Goal: Task Accomplishment & Management: Use online tool/utility

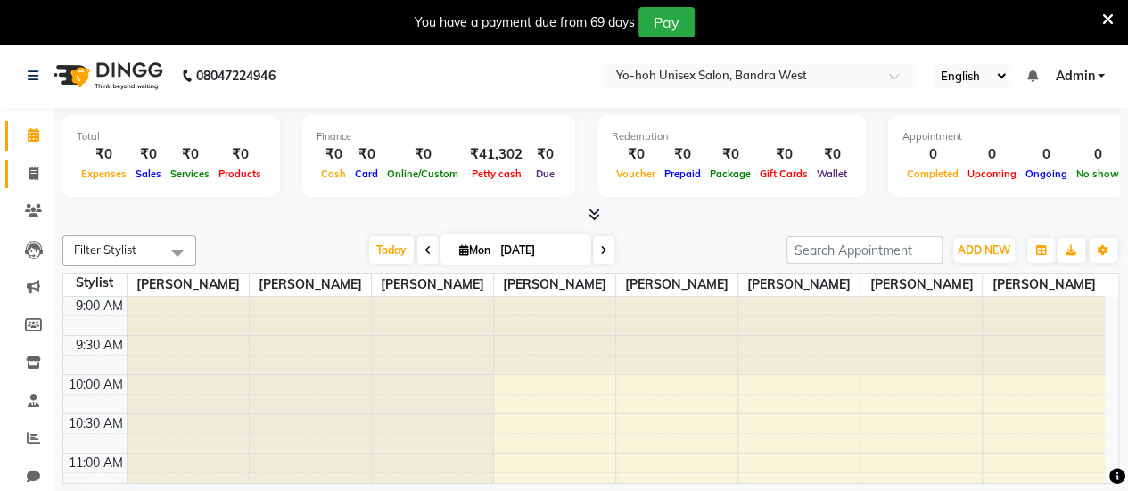
click at [29, 185] on link "Invoice" at bounding box center [26, 174] width 43 height 29
select select "8364"
select select "service"
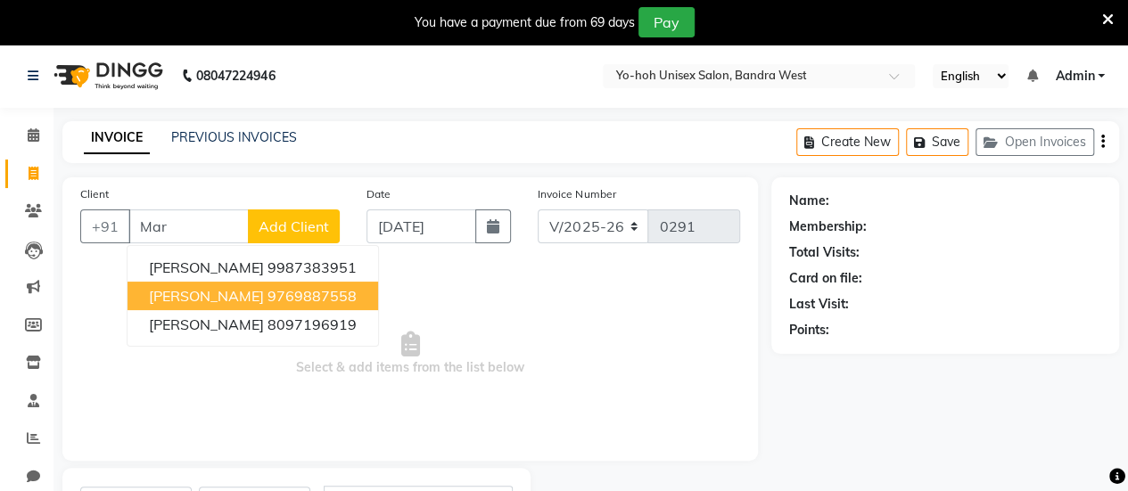
click at [267, 292] on ngb-highlight "9769887558" at bounding box center [311, 296] width 89 height 18
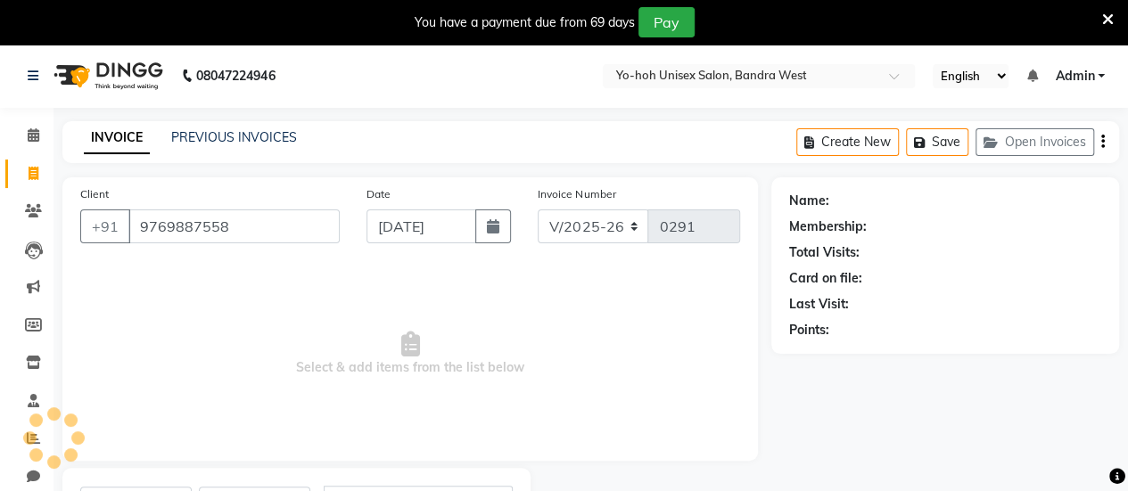
type input "9769887558"
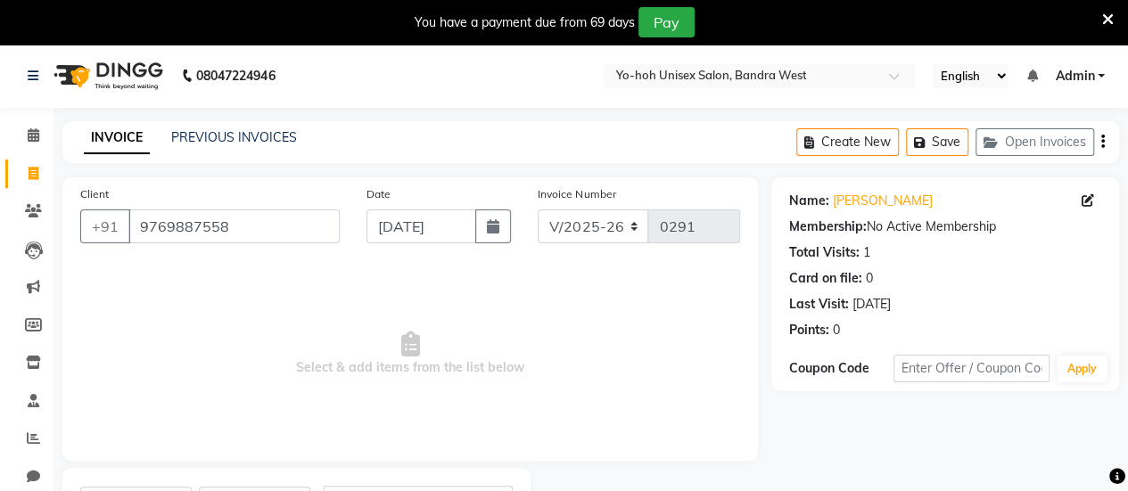
scroll to position [87, 0]
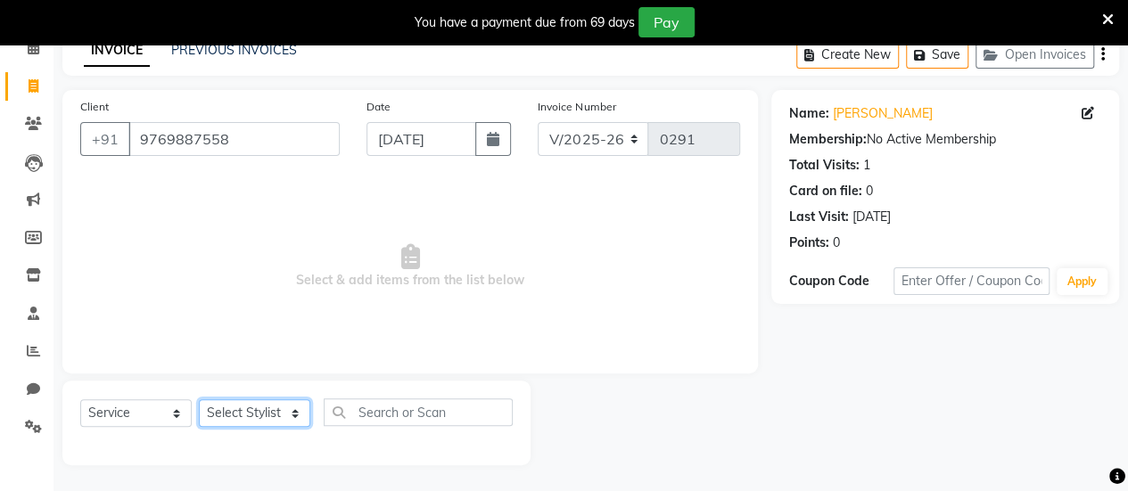
click at [280, 406] on select "Select Stylist [PERSON_NAME] [PERSON_NAME] [PERSON_NAME] ROMIKHA [PERSON_NAME] …" at bounding box center [254, 413] width 111 height 28
select select "82829"
click at [199, 399] on select "Select Stylist [PERSON_NAME] [PERSON_NAME] [PERSON_NAME] ROMIKHA [PERSON_NAME] …" at bounding box center [254, 413] width 111 height 28
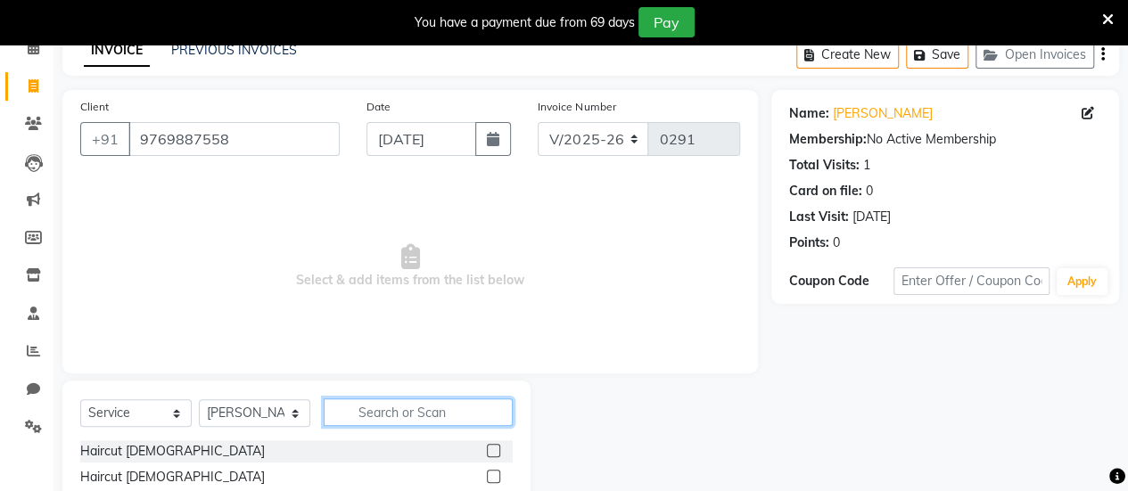
click at [426, 416] on input "text" at bounding box center [418, 413] width 189 height 28
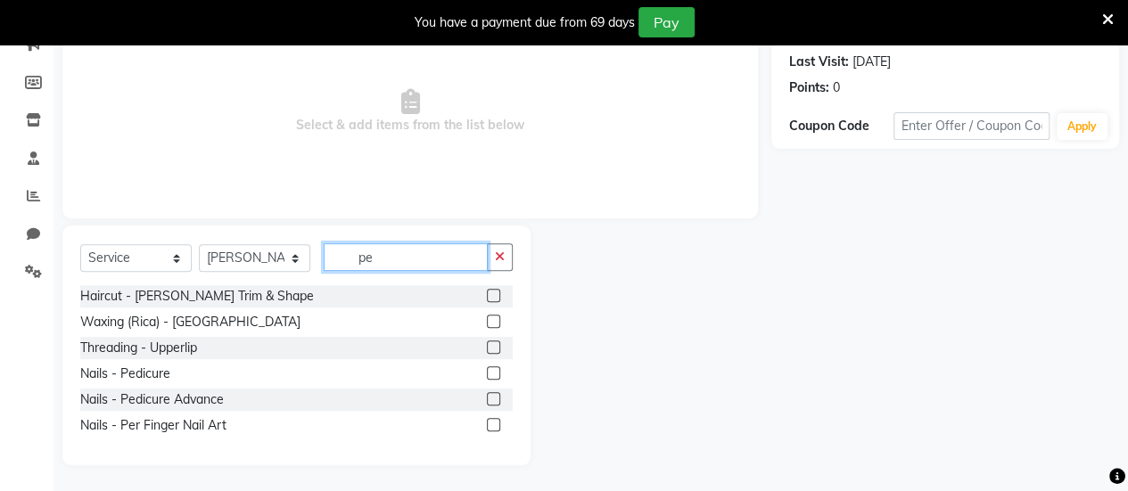
type input "pe"
click at [494, 376] on label at bounding box center [493, 372] width 13 height 13
click at [494, 376] on input "checkbox" at bounding box center [493, 374] width 12 height 12
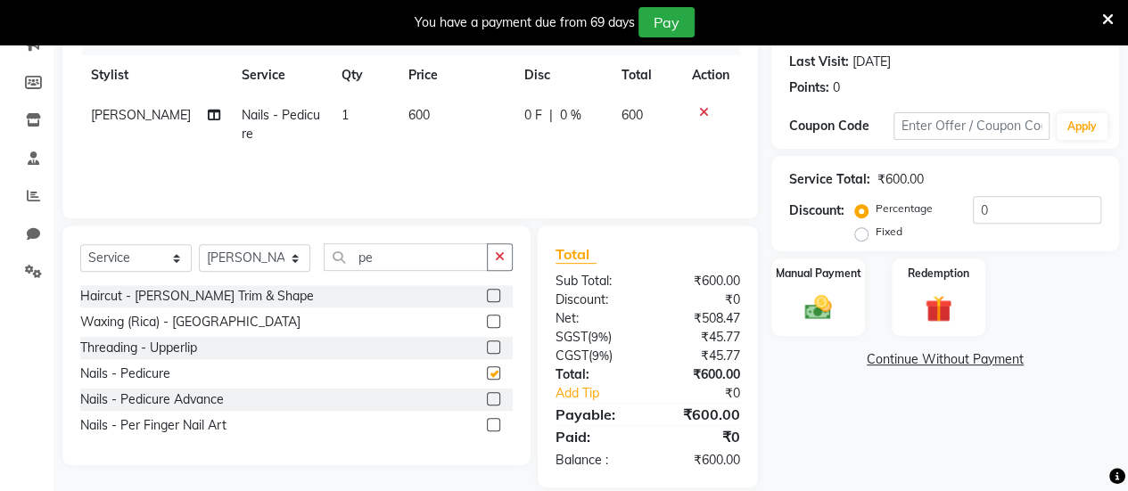
checkbox input "false"
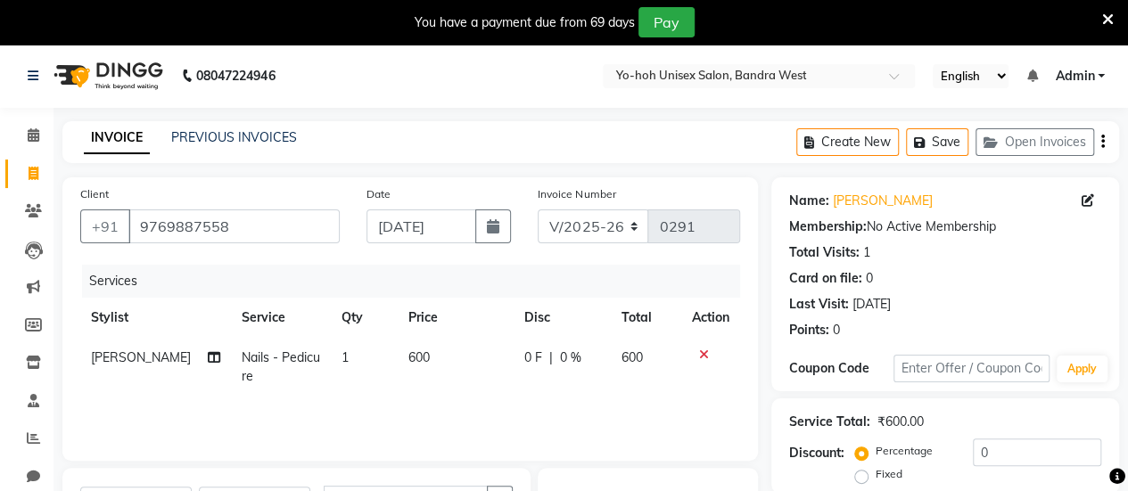
click at [1106, 142] on div "Create New Save Open Invoices" at bounding box center [957, 142] width 323 height 42
click at [1098, 142] on div "Create New Save Open Invoices" at bounding box center [957, 142] width 323 height 42
click at [1102, 142] on icon "button" at bounding box center [1103, 142] width 4 height 1
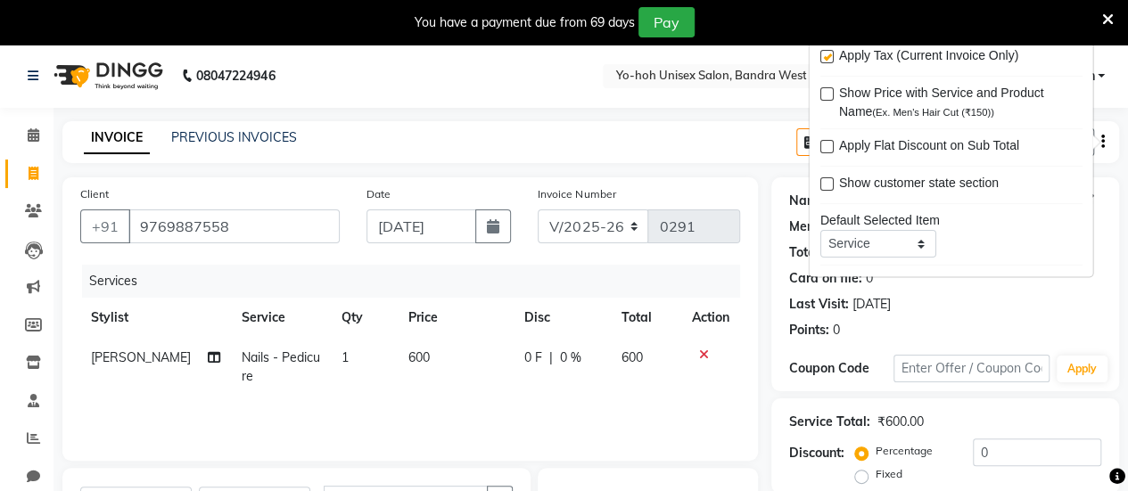
click at [823, 62] on label at bounding box center [825, 57] width 13 height 13
click at [823, 62] on input "checkbox" at bounding box center [825, 59] width 12 height 12
checkbox input "false"
click at [744, 90] on nav "08047224946 Select Location × Yo-hoh Unisex Salon, Bandra West English ENGLISH …" at bounding box center [564, 76] width 1128 height 64
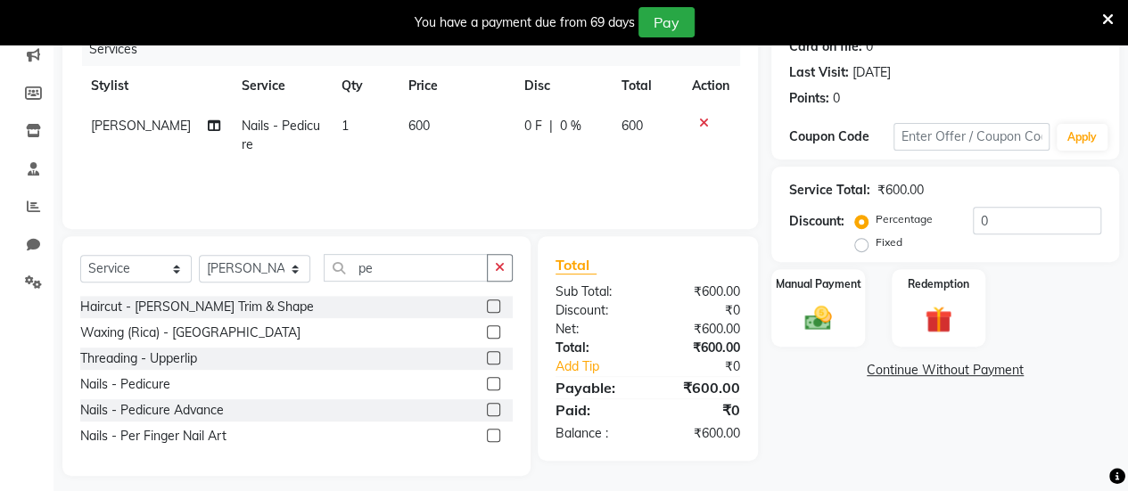
scroll to position [243, 0]
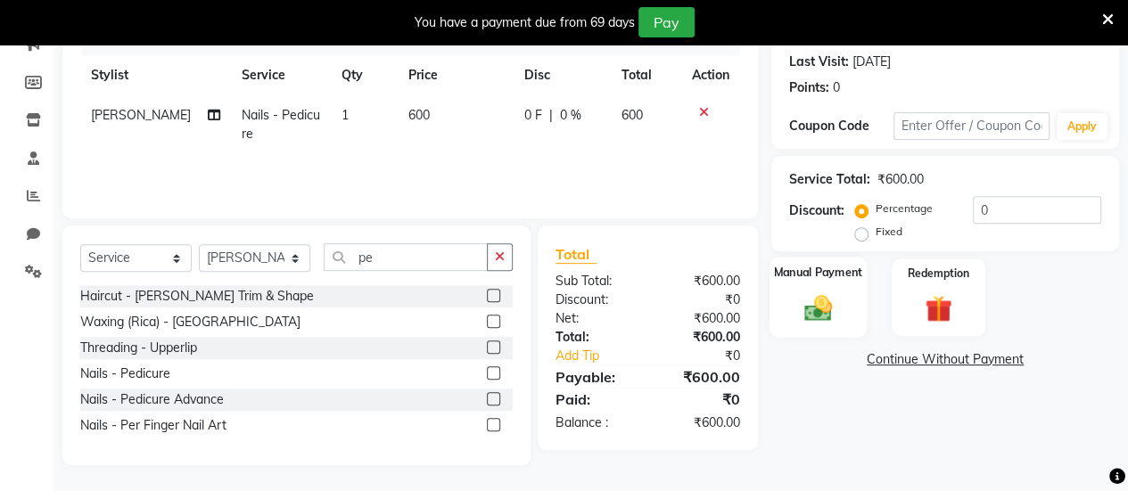
click at [847, 295] on div "Manual Payment" at bounding box center [817, 297] width 97 height 81
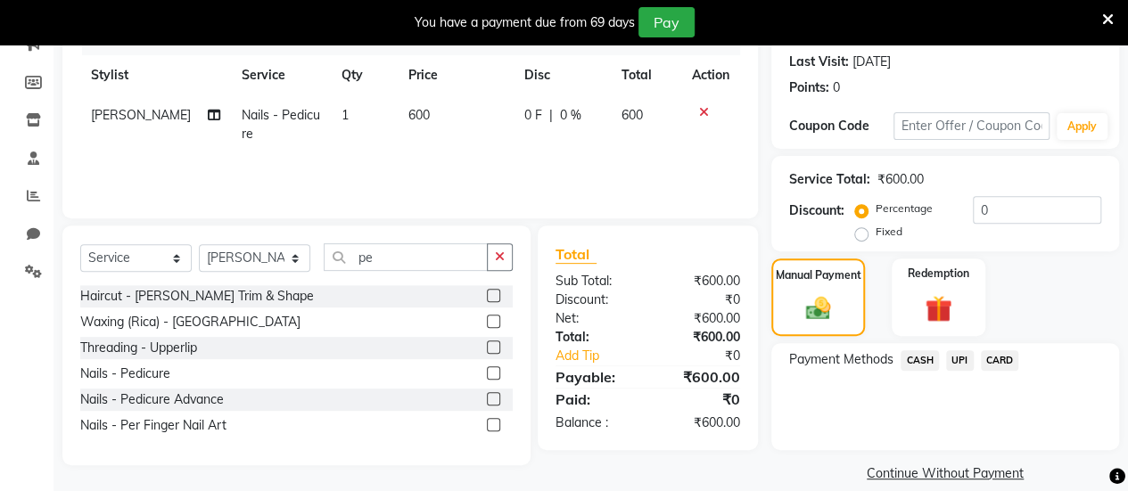
click at [924, 359] on span "CASH" at bounding box center [920, 360] width 38 height 21
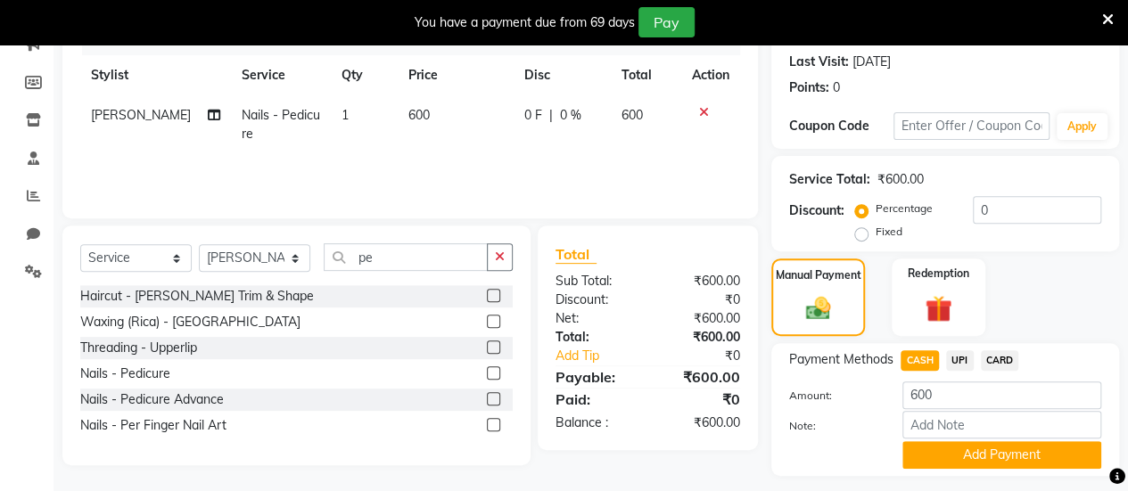
scroll to position [289, 0]
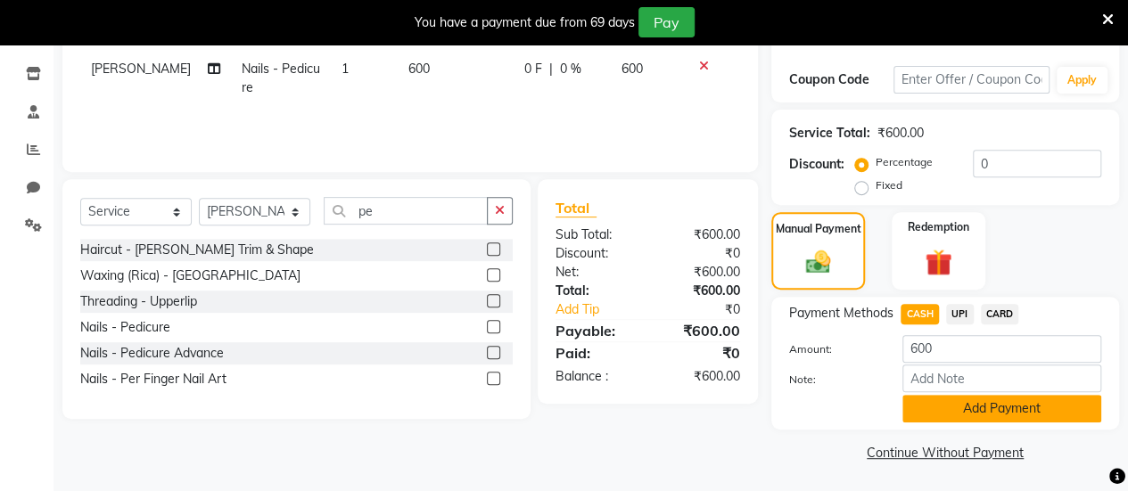
click at [958, 396] on button "Add Payment" at bounding box center [1001, 409] width 199 height 28
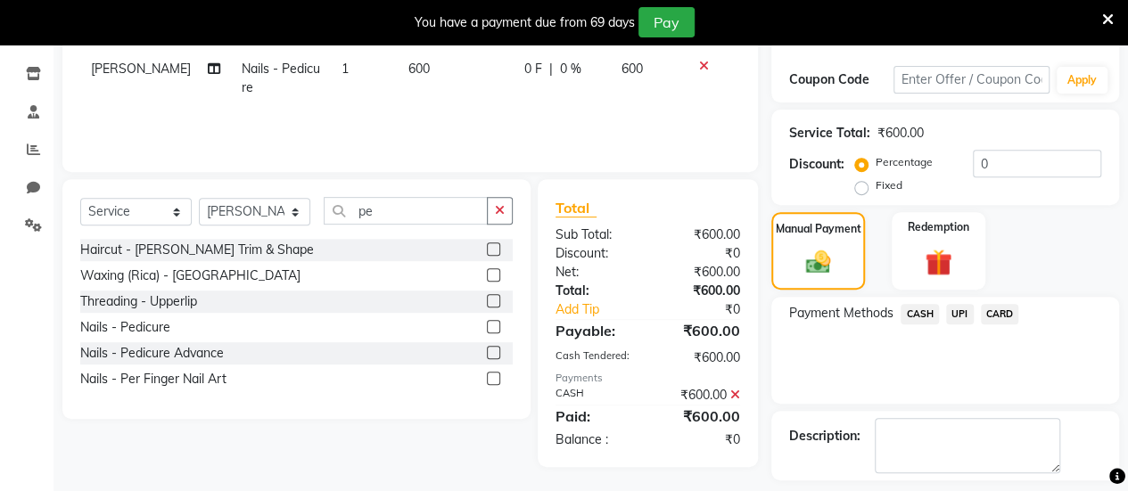
scroll to position [364, 0]
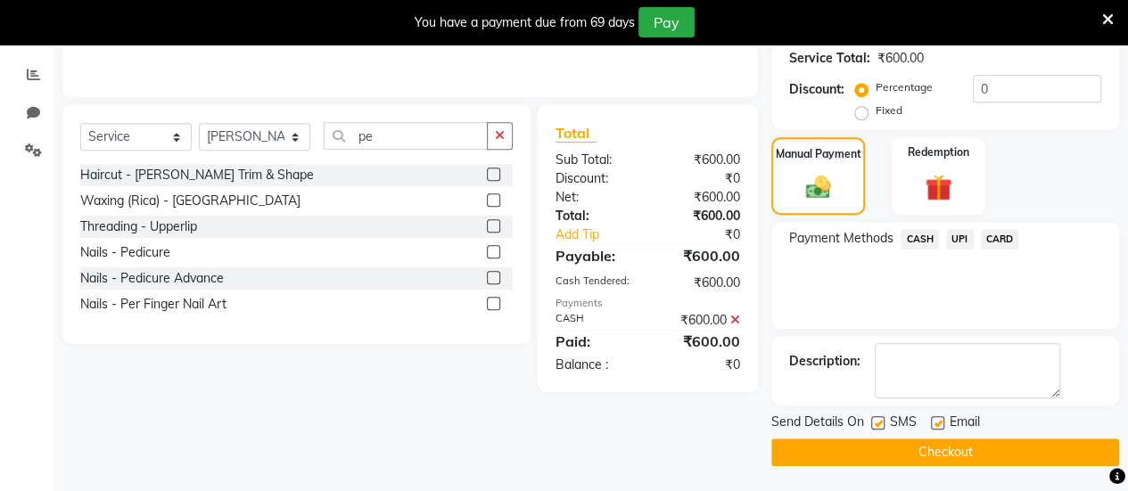
click at [878, 417] on label at bounding box center [877, 422] width 13 height 13
click at [878, 418] on input "checkbox" at bounding box center [877, 424] width 12 height 12
checkbox input "false"
click at [937, 426] on label at bounding box center [937, 422] width 13 height 13
click at [937, 426] on input "checkbox" at bounding box center [937, 424] width 12 height 12
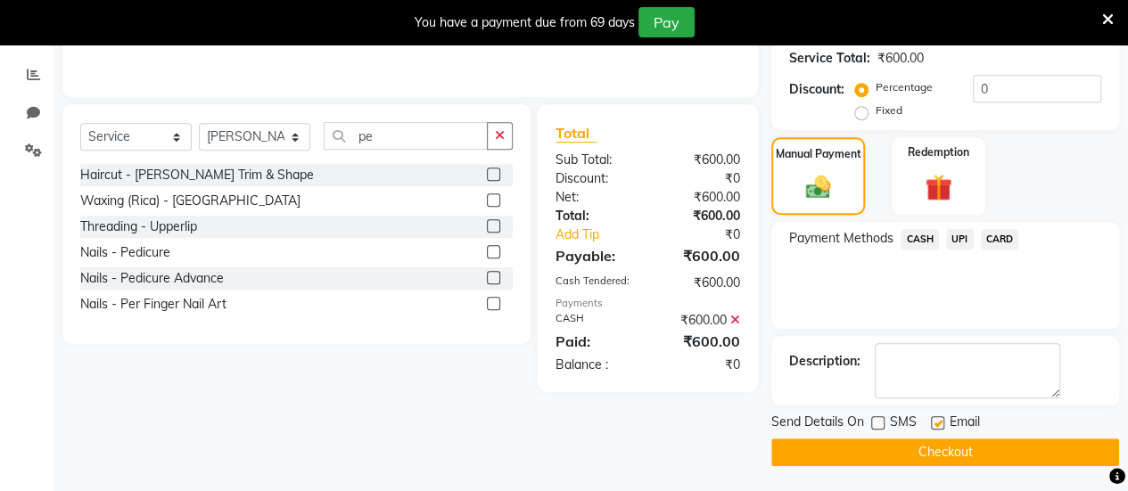
checkbox input "false"
click at [941, 443] on button "Checkout" at bounding box center [945, 453] width 348 height 28
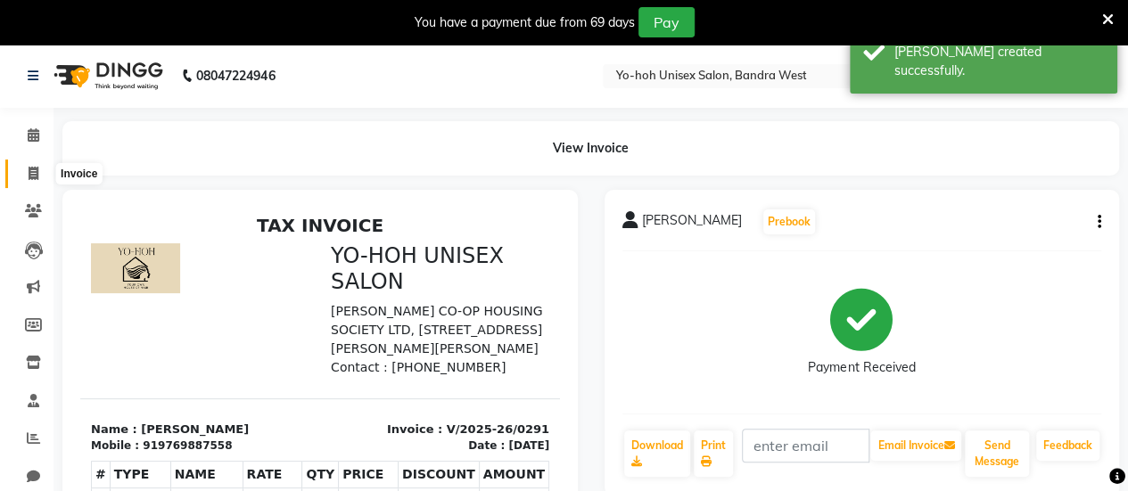
click at [44, 173] on span at bounding box center [33, 174] width 31 height 21
select select "service"
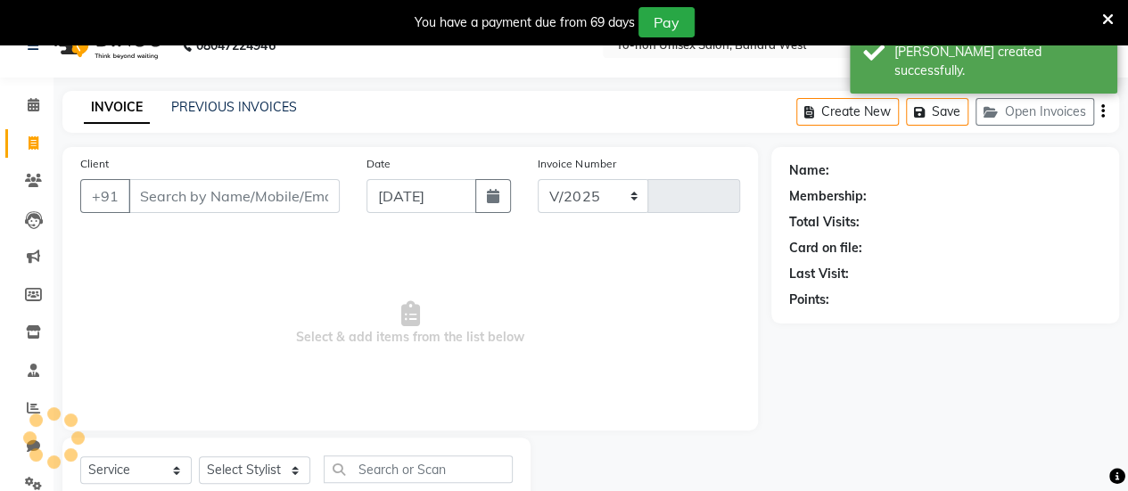
select select "8364"
type input "0292"
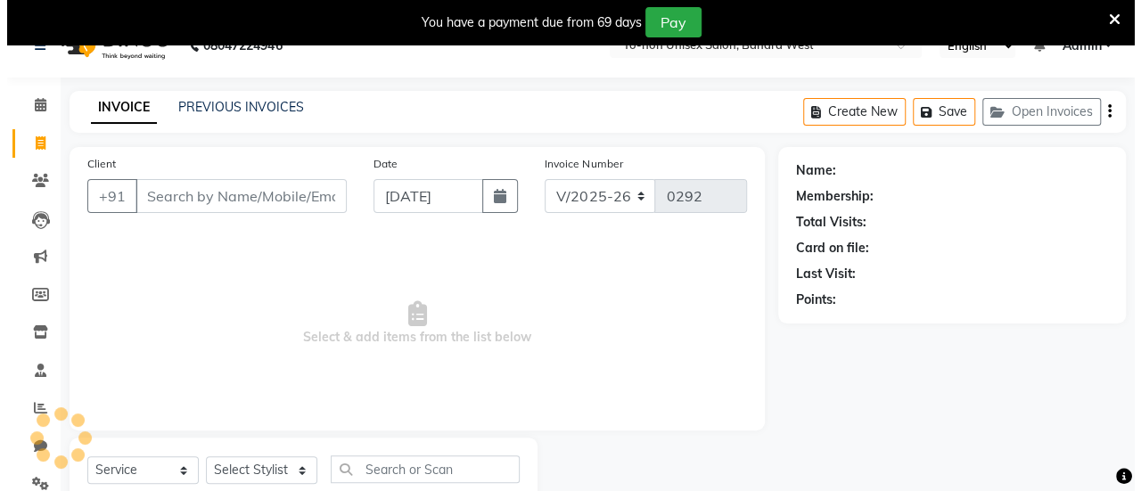
scroll to position [87, 0]
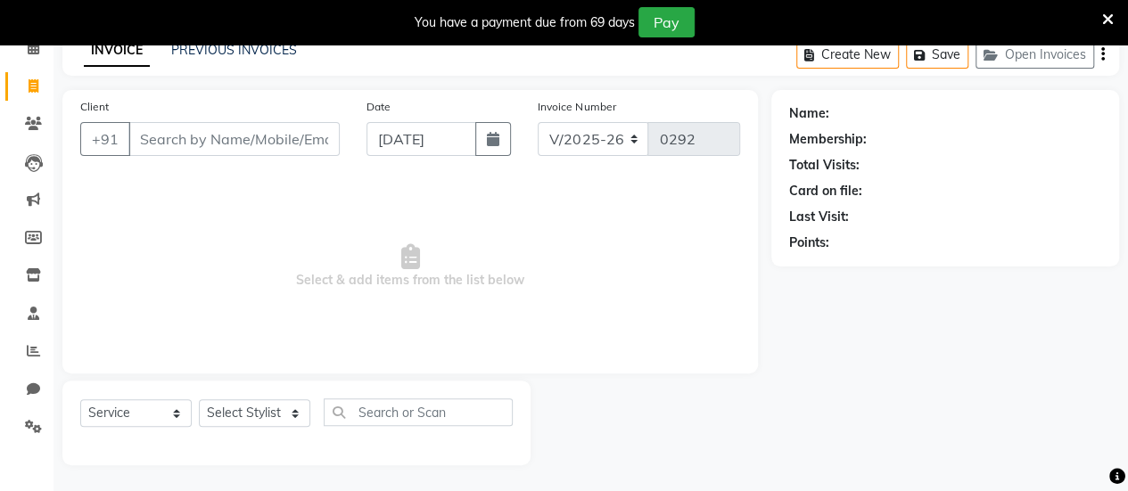
type input "s"
type input "[DEMOGRAPHIC_DATA]"
click at [292, 138] on span "Add Client" at bounding box center [294, 139] width 70 height 18
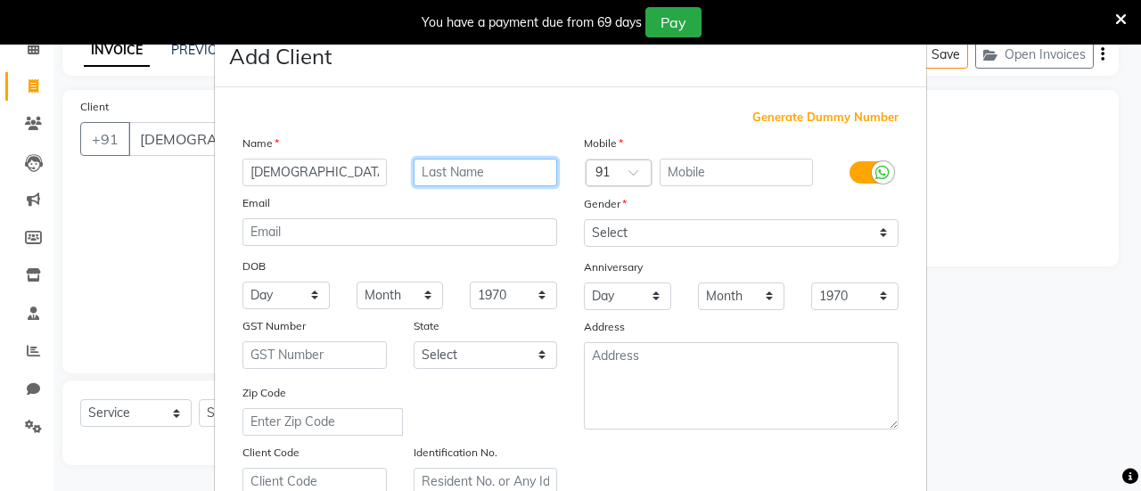
click at [440, 173] on input "text" at bounding box center [486, 173] width 144 height 28
type input "Rajput"
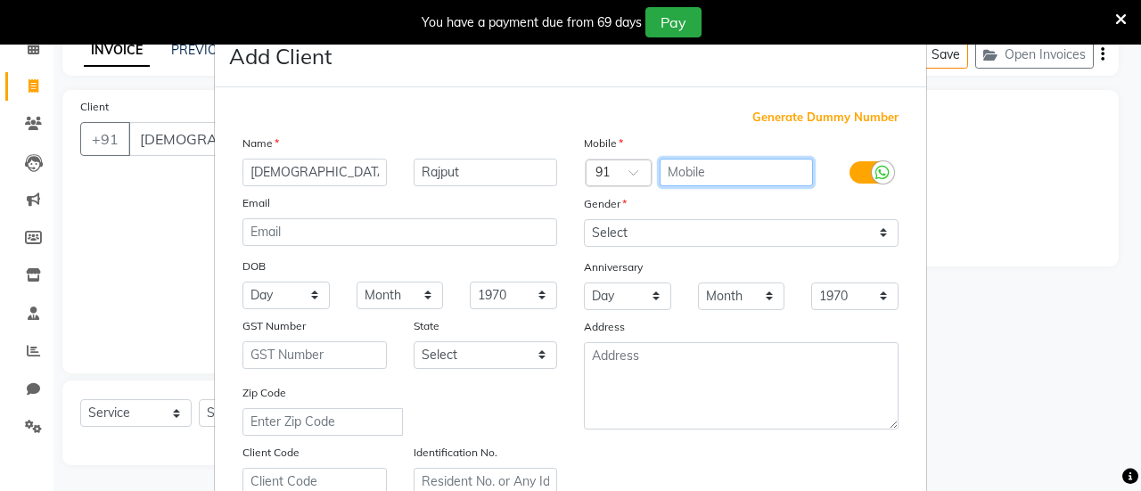
click at [751, 165] on input "text" at bounding box center [737, 173] width 154 height 28
type input "9779791917"
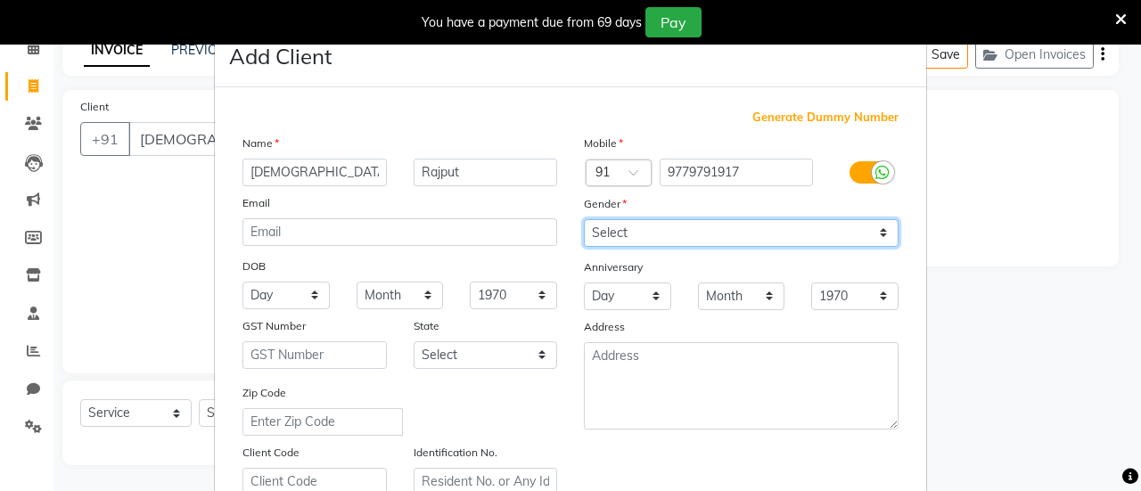
click at [741, 228] on select "Select [DEMOGRAPHIC_DATA] [DEMOGRAPHIC_DATA] Other Prefer Not To Say" at bounding box center [741, 233] width 315 height 28
select select "[DEMOGRAPHIC_DATA]"
click at [584, 219] on select "Select [DEMOGRAPHIC_DATA] [DEMOGRAPHIC_DATA] Other Prefer Not To Say" at bounding box center [741, 233] width 315 height 28
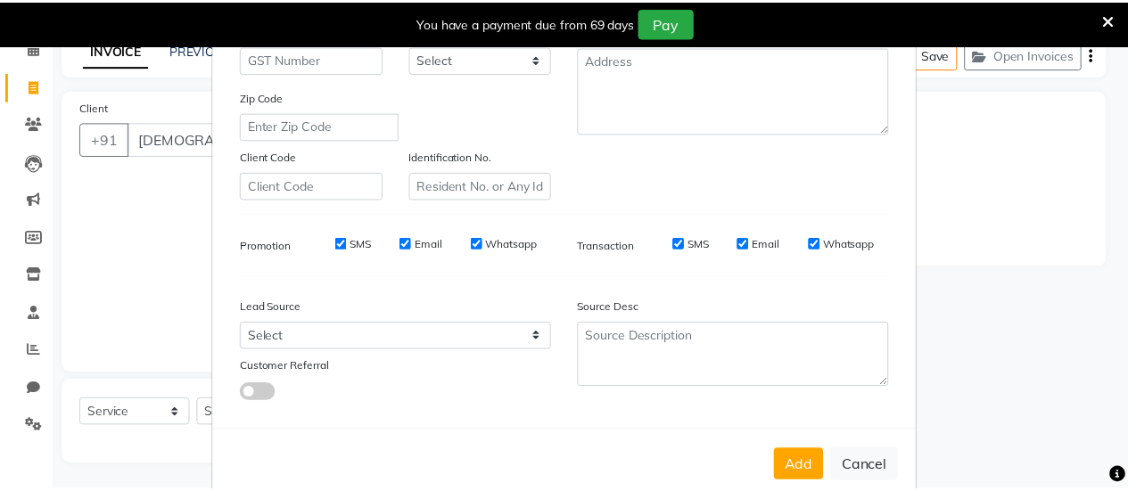
scroll to position [328, 0]
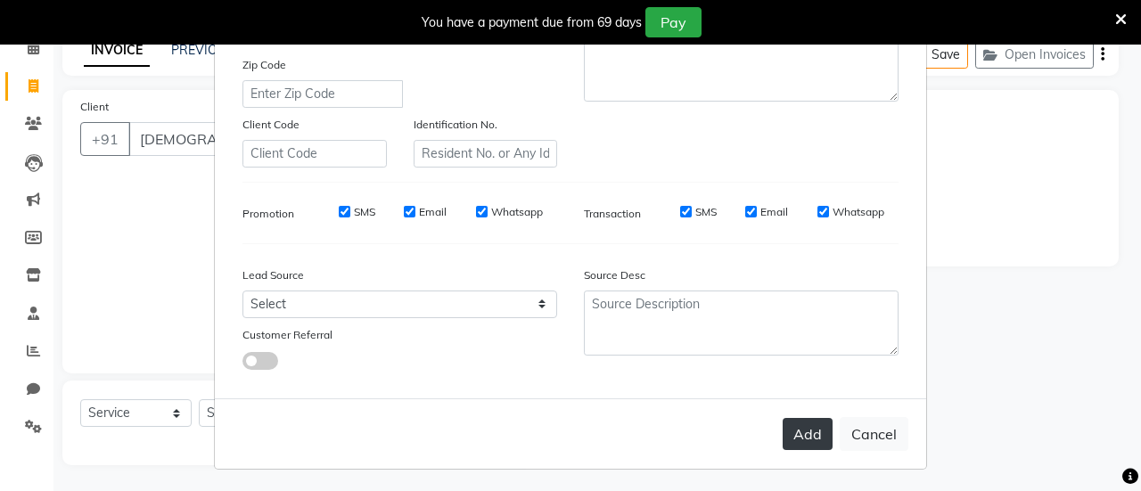
click at [800, 434] on button "Add" at bounding box center [808, 434] width 50 height 32
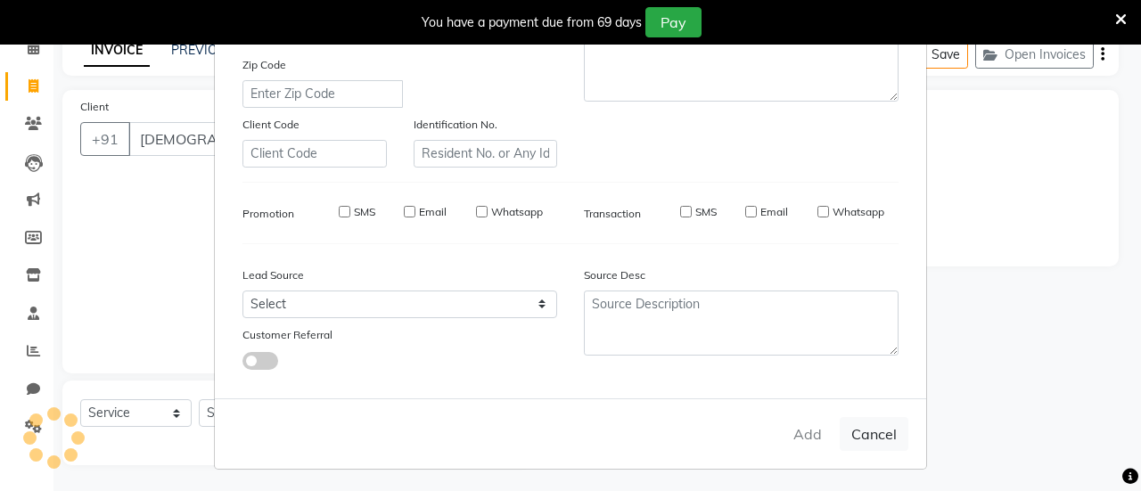
type input "9779791917"
select select
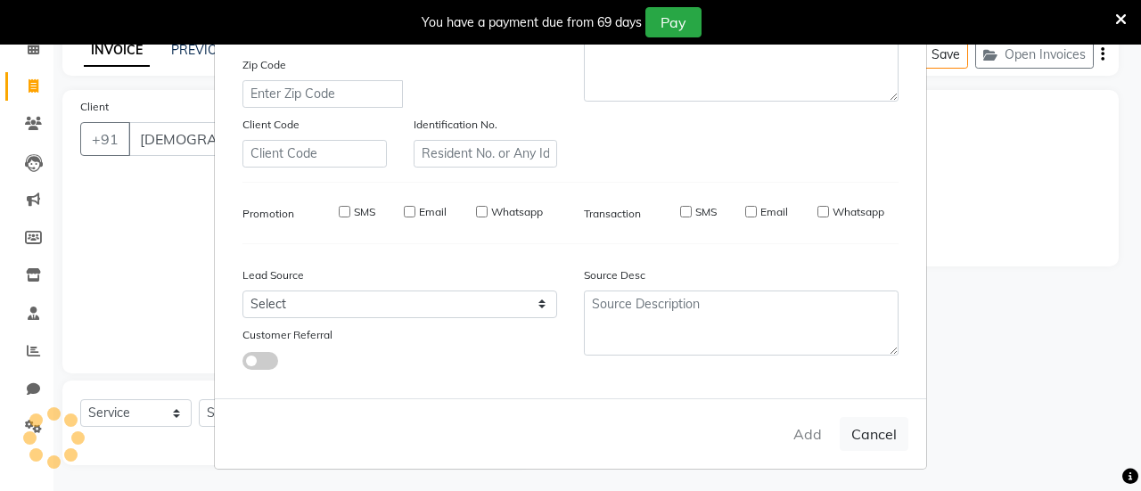
select select
checkbox input "false"
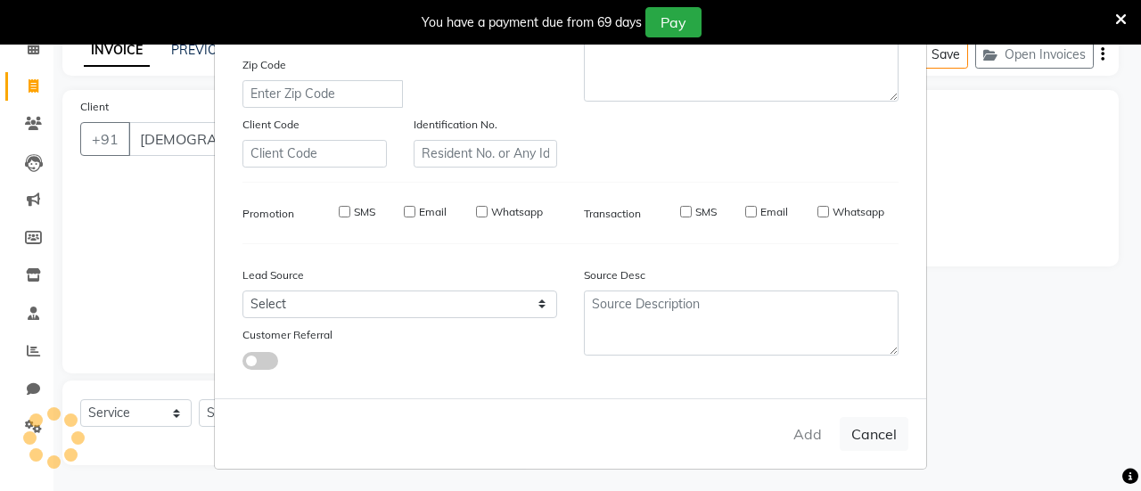
checkbox input "false"
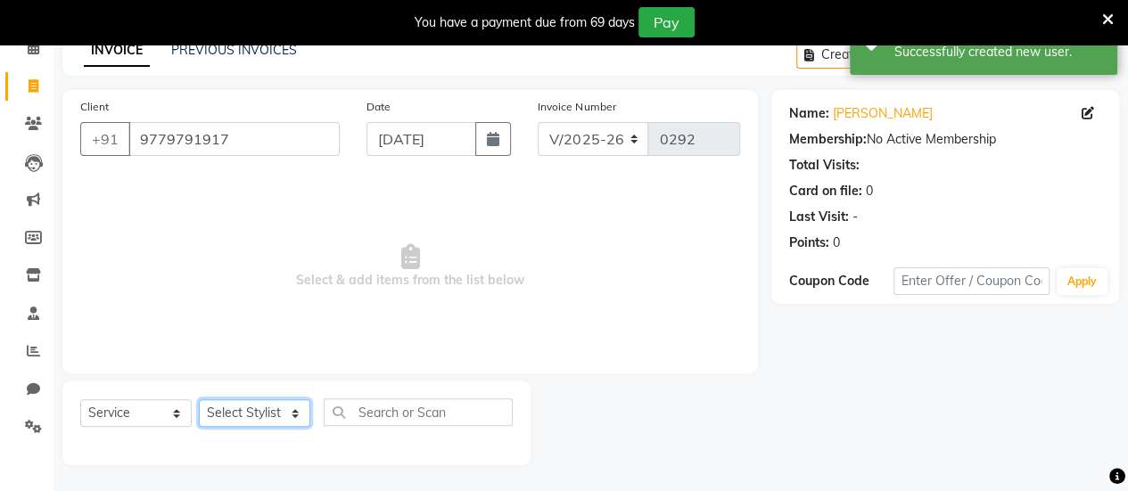
click at [284, 403] on select "Select Stylist [PERSON_NAME] [PERSON_NAME] [PERSON_NAME] ROMIKHA [PERSON_NAME] …" at bounding box center [254, 413] width 111 height 28
select select "83223"
click at [199, 399] on select "Select Stylist [PERSON_NAME] [PERSON_NAME] [PERSON_NAME] ROMIKHA [PERSON_NAME] …" at bounding box center [254, 413] width 111 height 28
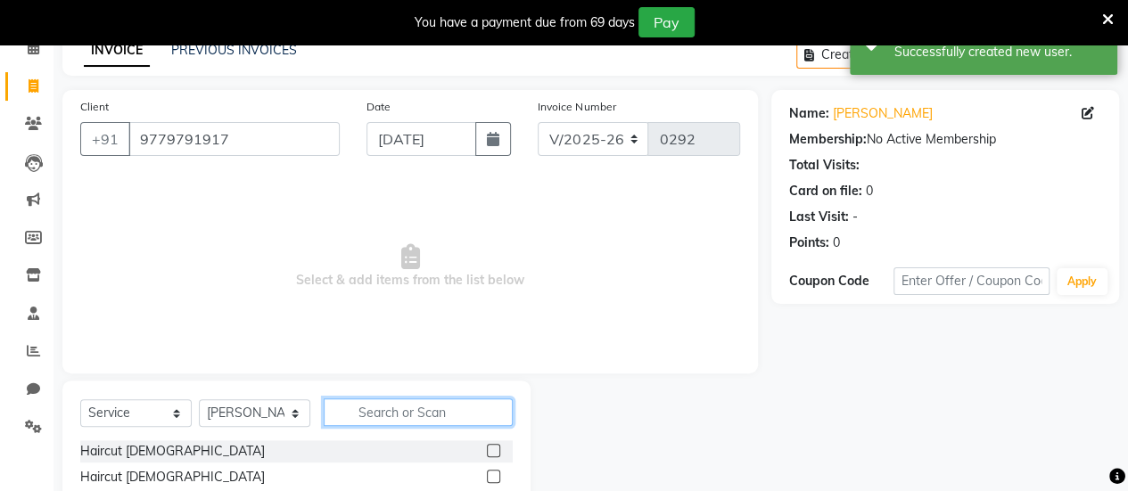
click at [421, 419] on input "text" at bounding box center [418, 413] width 189 height 28
type input "spa"
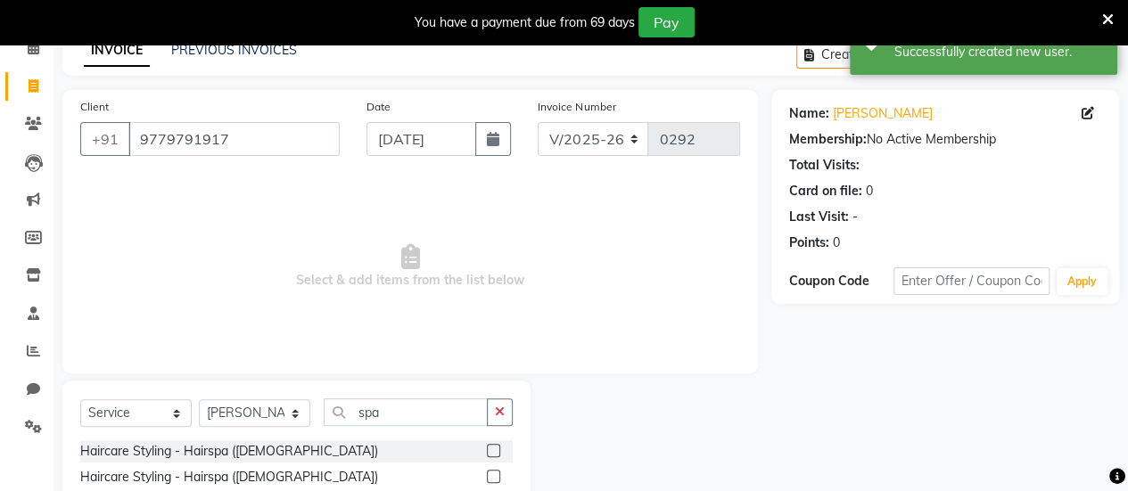
click at [496, 477] on label at bounding box center [493, 476] width 13 height 13
click at [496, 477] on input "checkbox" at bounding box center [493, 478] width 12 height 12
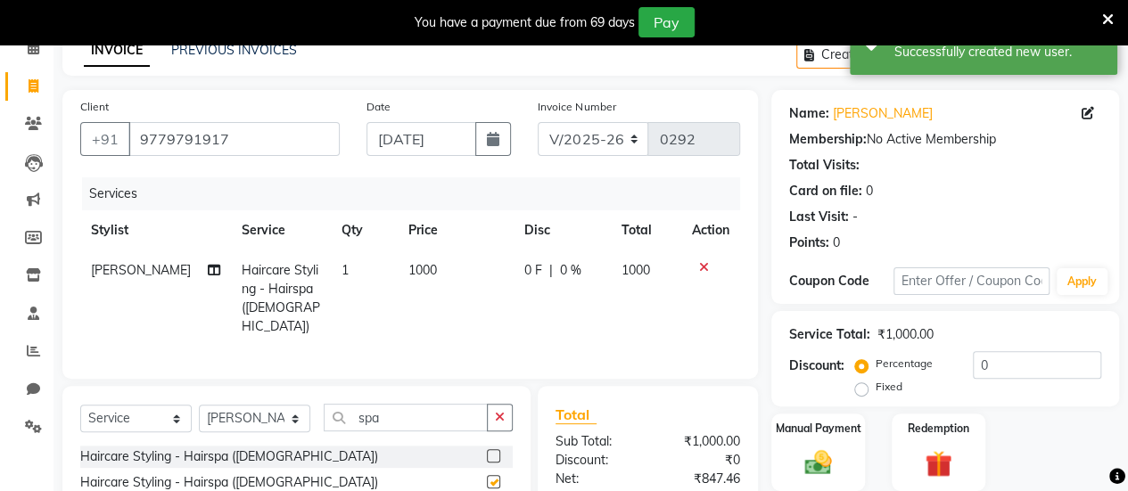
checkbox input "false"
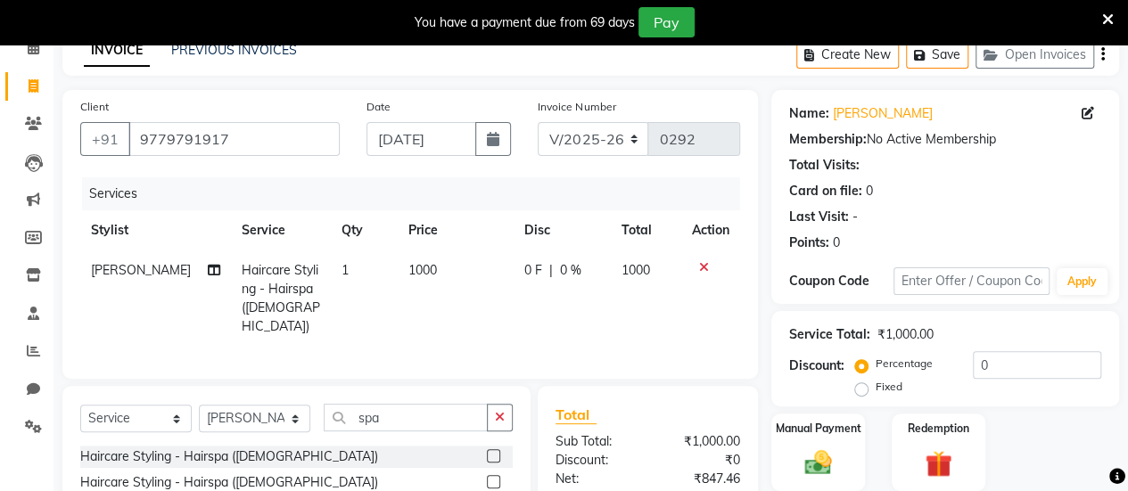
click at [408, 274] on span "1000" at bounding box center [422, 270] width 29 height 16
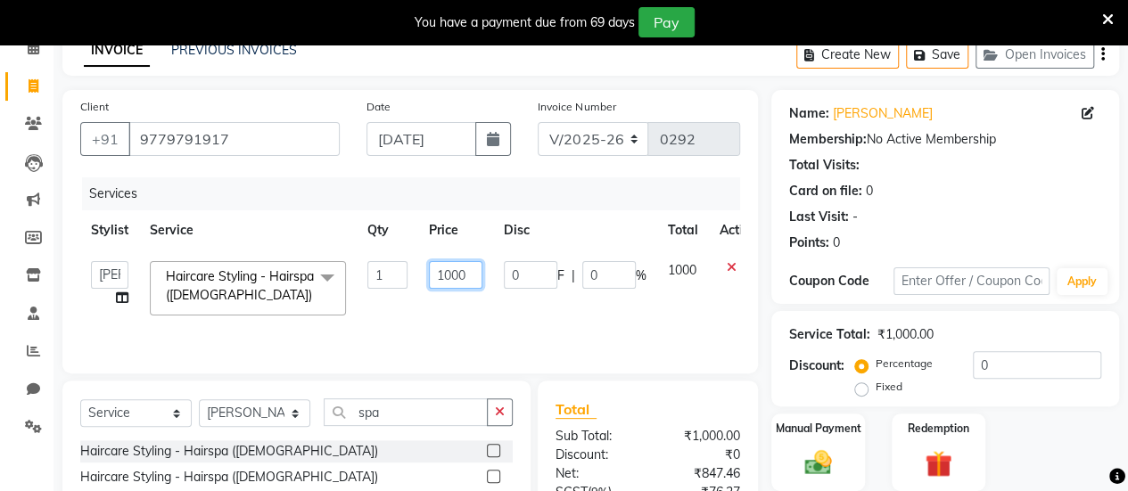
click at [451, 272] on input "1000" at bounding box center [455, 275] width 53 height 28
type input "1200"
click at [424, 320] on td "1200" at bounding box center [455, 289] width 75 height 76
click at [293, 412] on select "Select Stylist [PERSON_NAME] [PERSON_NAME] [PERSON_NAME] ROMIKHA [PERSON_NAME] …" at bounding box center [254, 413] width 111 height 28
select select "82829"
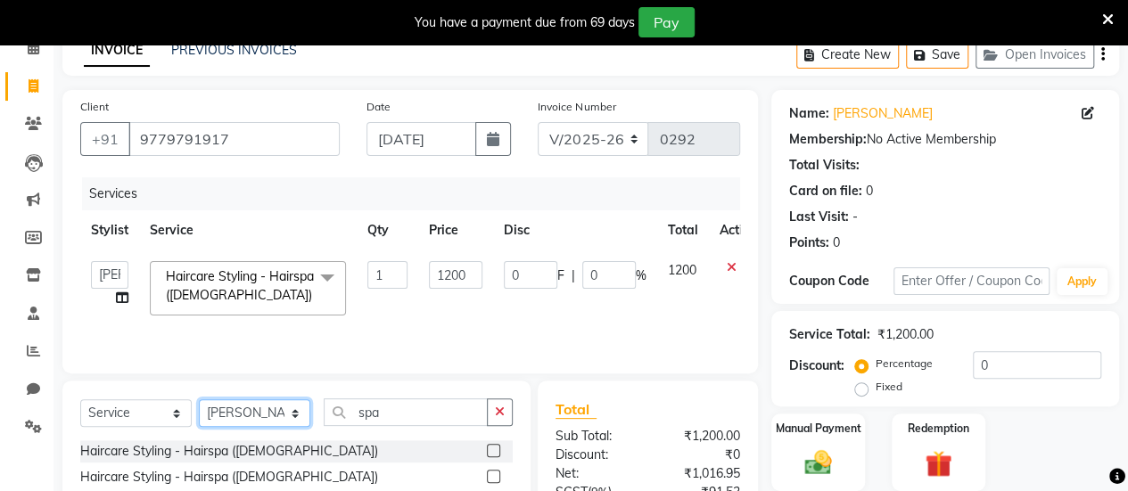
click at [199, 399] on select "Select Stylist [PERSON_NAME] [PERSON_NAME] [PERSON_NAME] ROMIKHA [PERSON_NAME] …" at bounding box center [254, 413] width 111 height 28
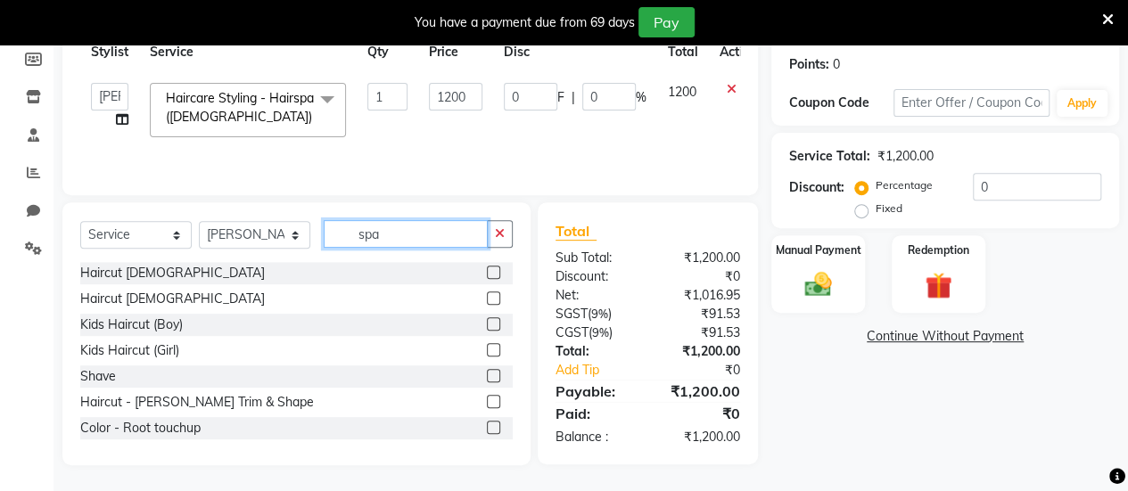
click at [418, 234] on input "spa" at bounding box center [406, 234] width 164 height 28
type input "s"
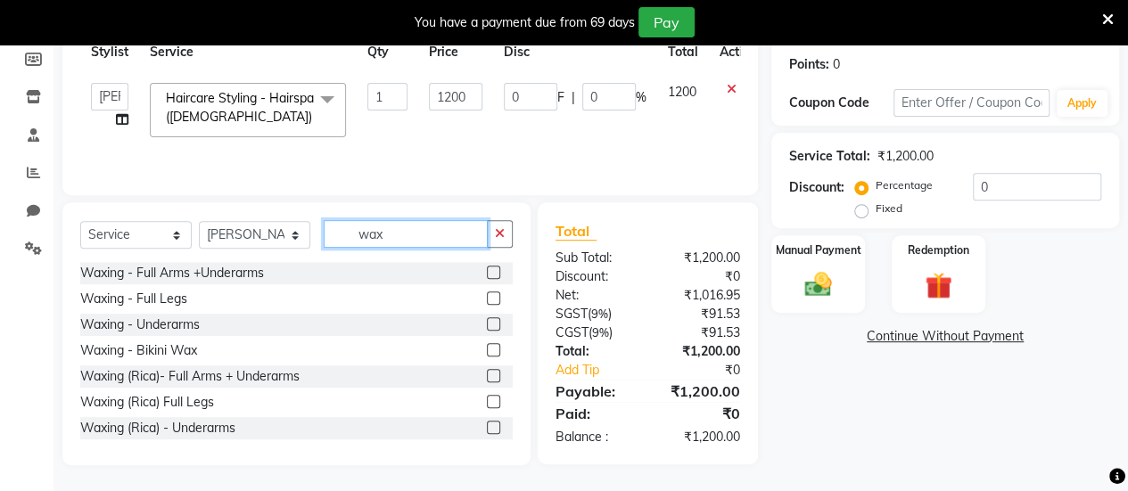
type input "wax"
click at [487, 297] on label at bounding box center [493, 298] width 13 height 13
click at [487, 297] on input "checkbox" at bounding box center [493, 299] width 12 height 12
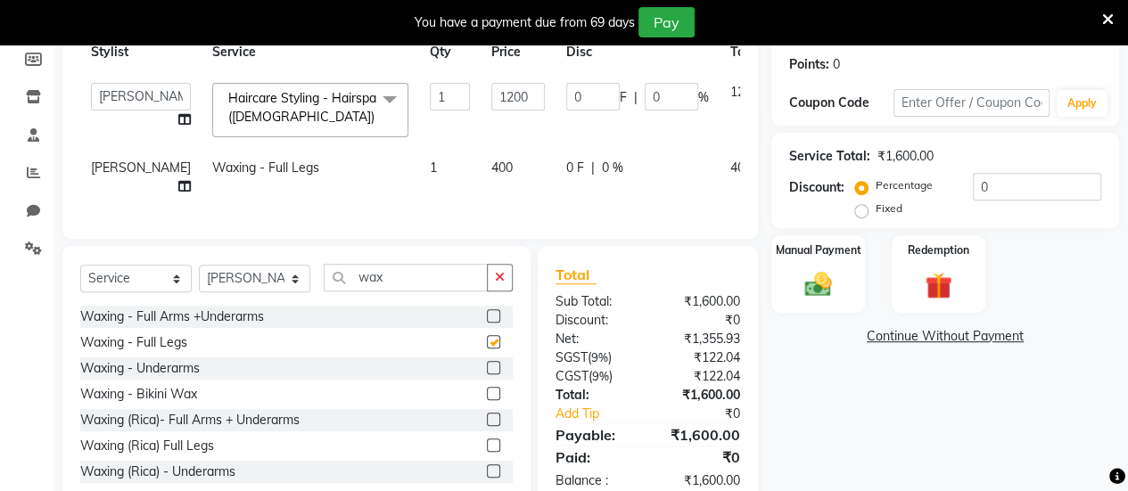
checkbox input "false"
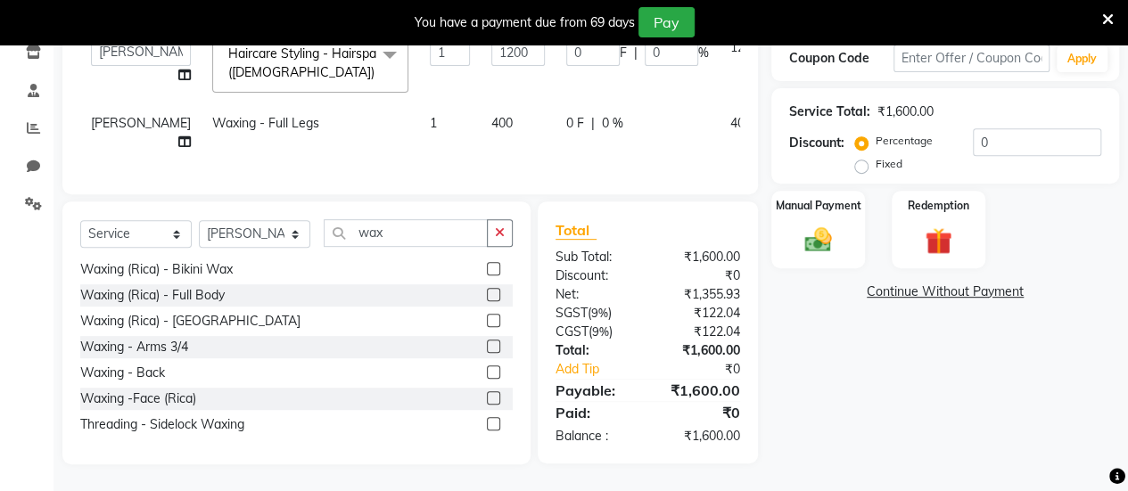
scroll to position [333, 0]
click at [487, 353] on label at bounding box center [493, 346] width 13 height 13
click at [487, 353] on input "checkbox" at bounding box center [493, 347] width 12 height 12
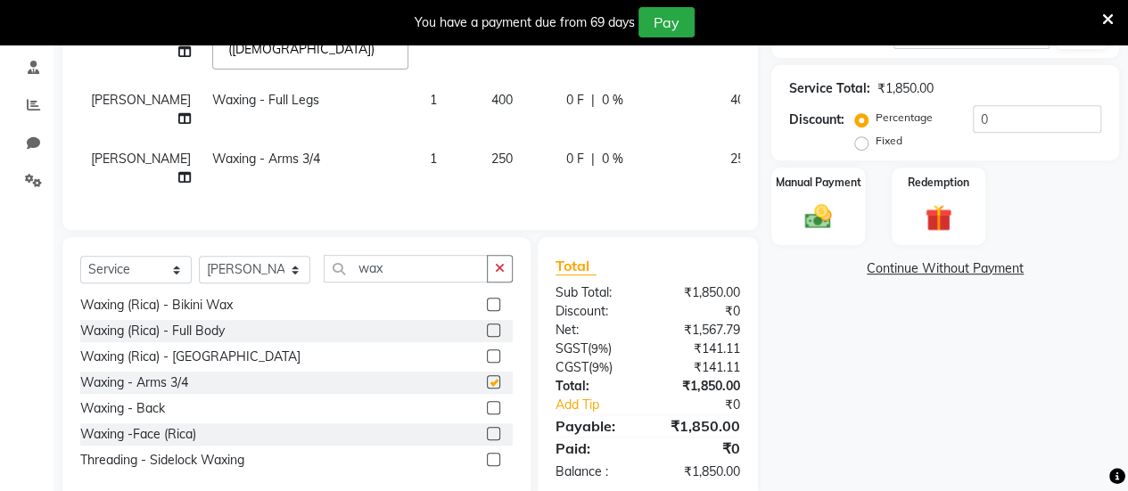
checkbox input "false"
click at [491, 167] on span "250" at bounding box center [501, 159] width 21 height 16
select select "82829"
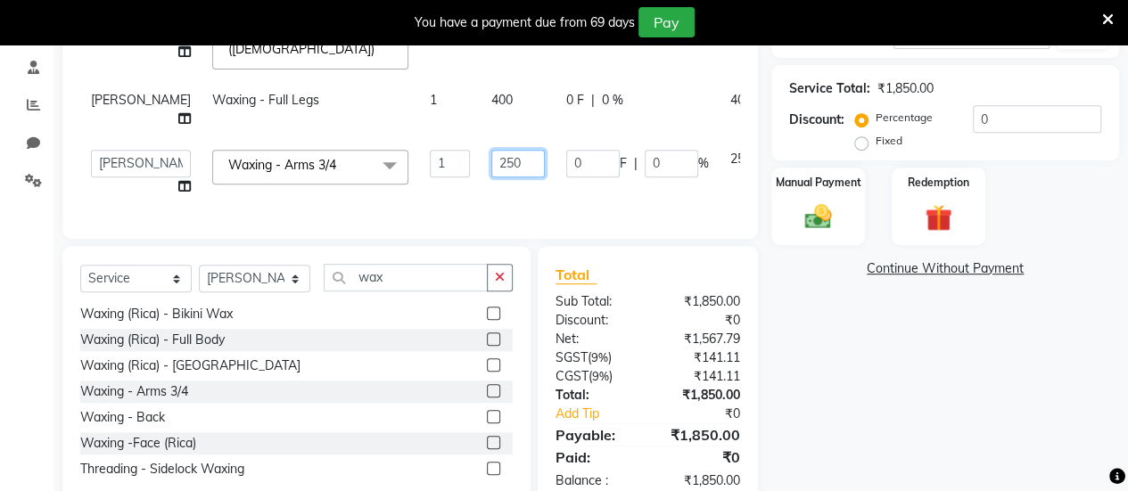
click at [491, 177] on input "250" at bounding box center [517, 164] width 53 height 28
type input "2"
type input "300"
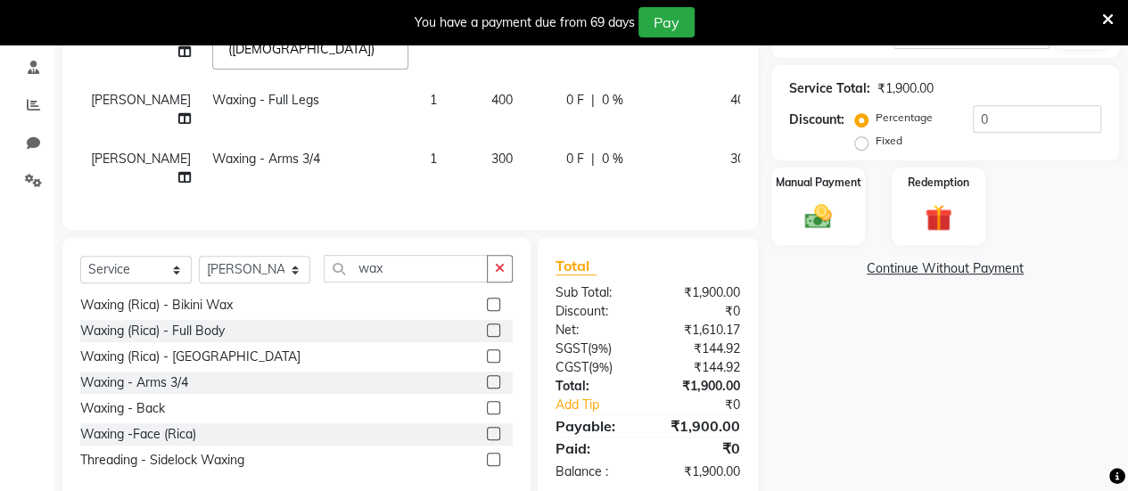
click at [481, 198] on td "300" at bounding box center [518, 168] width 75 height 59
select select "82829"
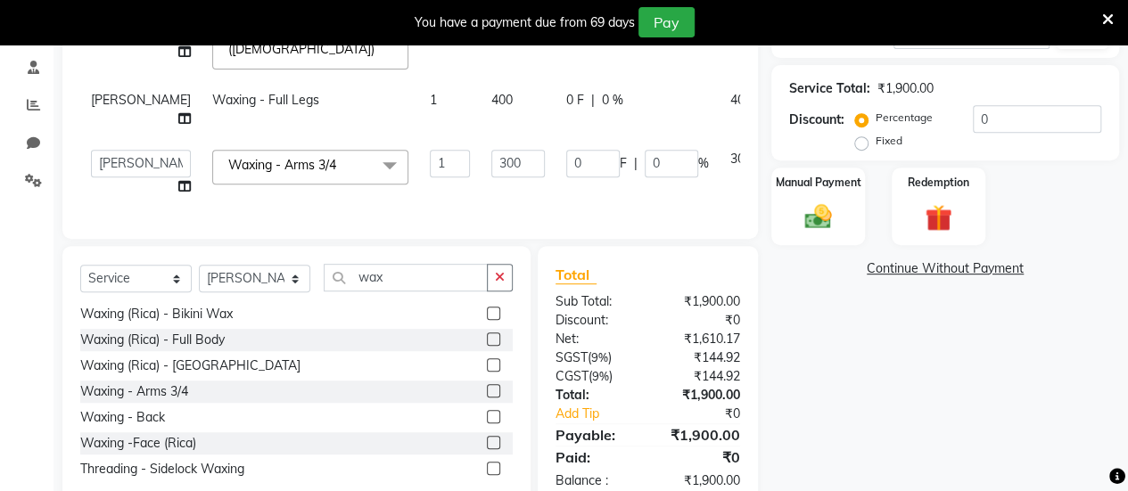
scroll to position [0, 0]
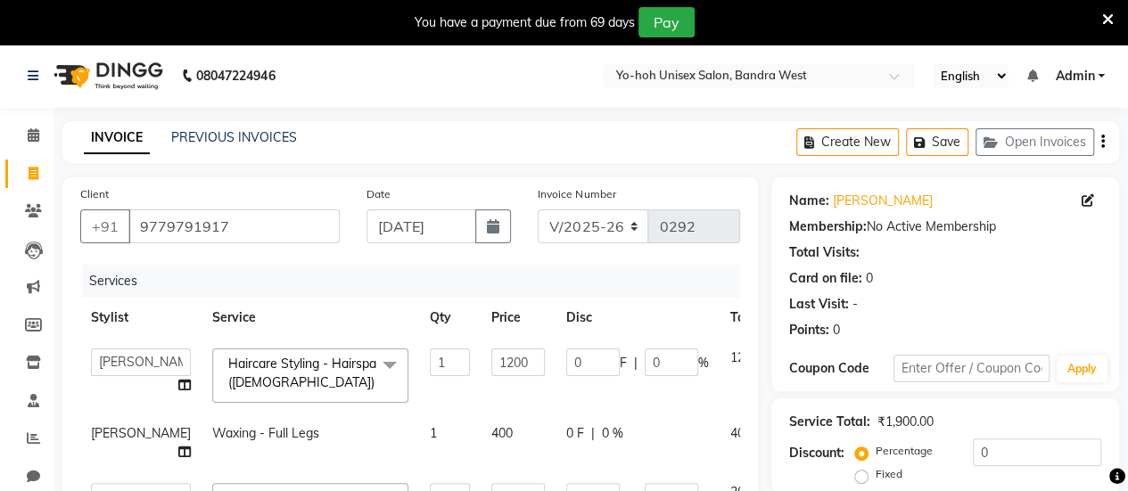
click at [1102, 142] on icon "button" at bounding box center [1103, 142] width 4 height 1
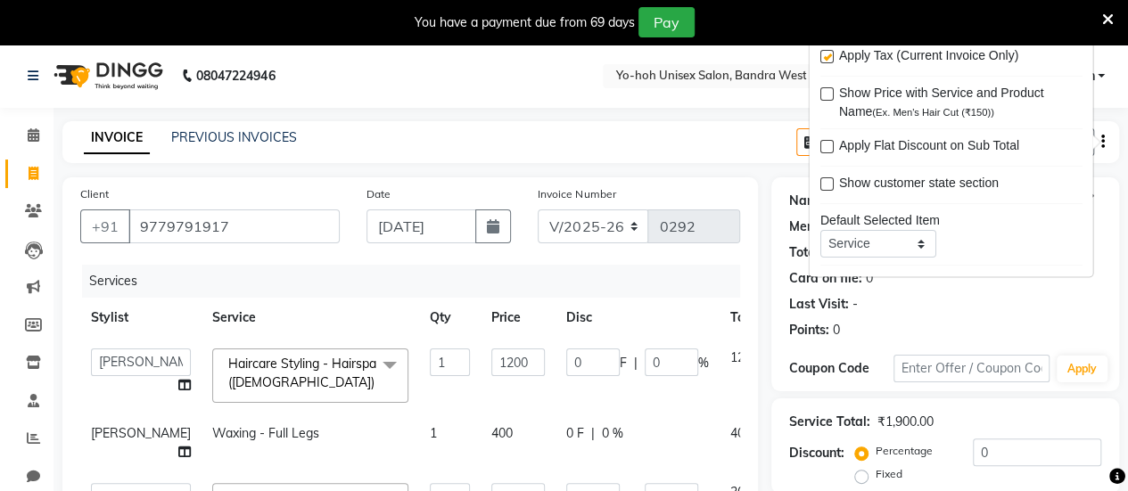
click at [826, 56] on label at bounding box center [825, 57] width 13 height 13
click at [826, 56] on input "checkbox" at bounding box center [825, 59] width 12 height 12
checkbox input "false"
click at [703, 149] on div "INVOICE PREVIOUS INVOICES Create New Save Open Invoices" at bounding box center [590, 142] width 1057 height 42
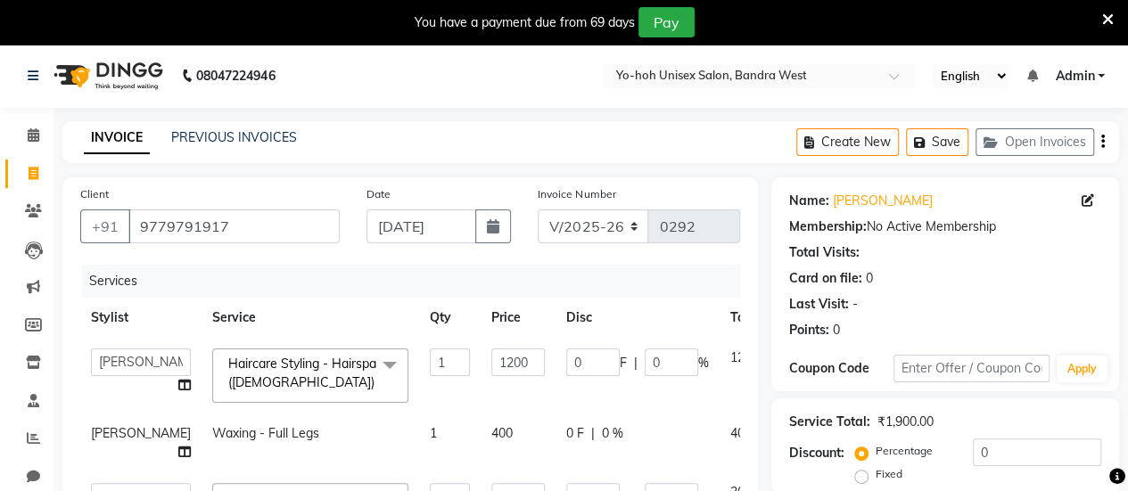
scroll to position [408, 0]
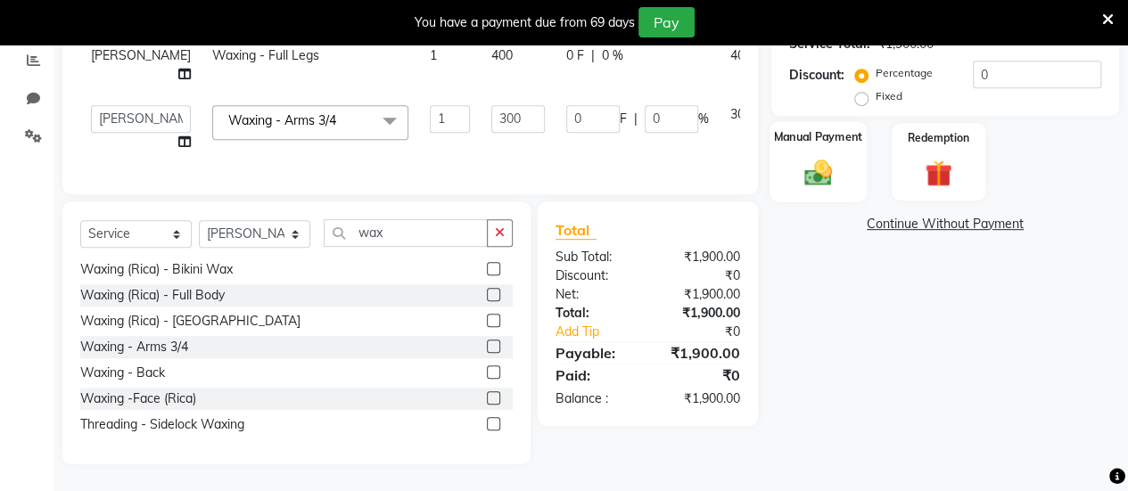
click at [810, 156] on img at bounding box center [817, 172] width 45 height 32
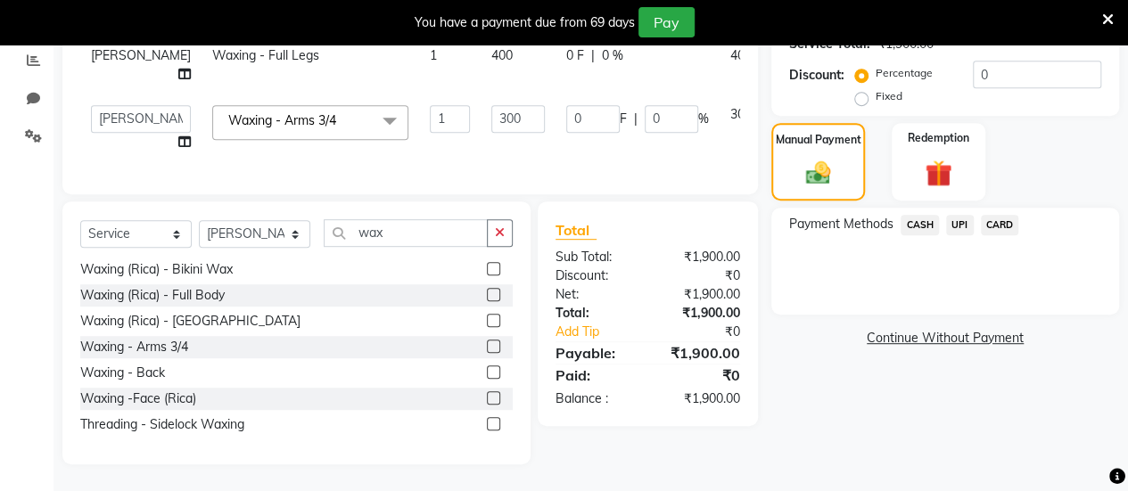
click at [911, 215] on span "CASH" at bounding box center [920, 225] width 38 height 21
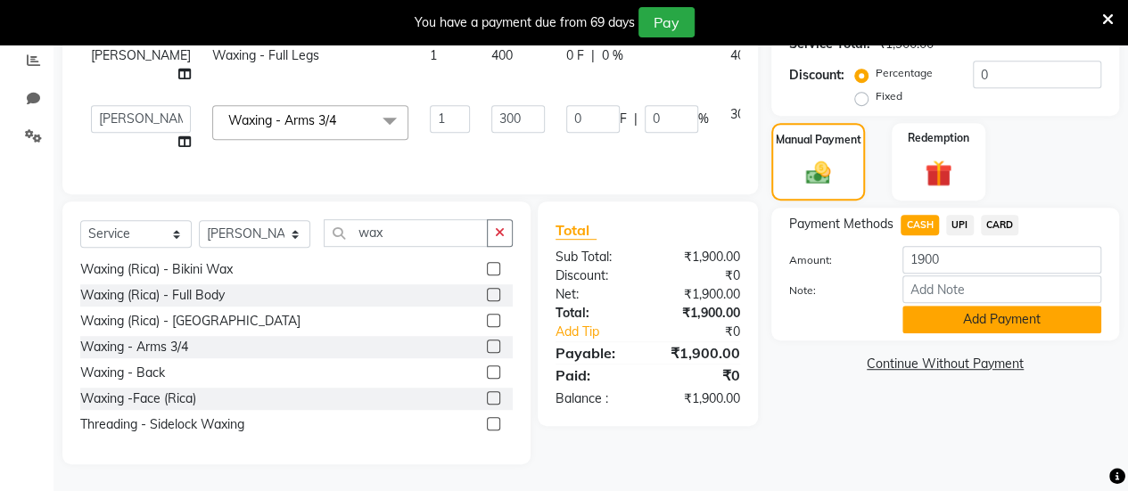
click at [929, 306] on button "Add Payment" at bounding box center [1001, 320] width 199 height 28
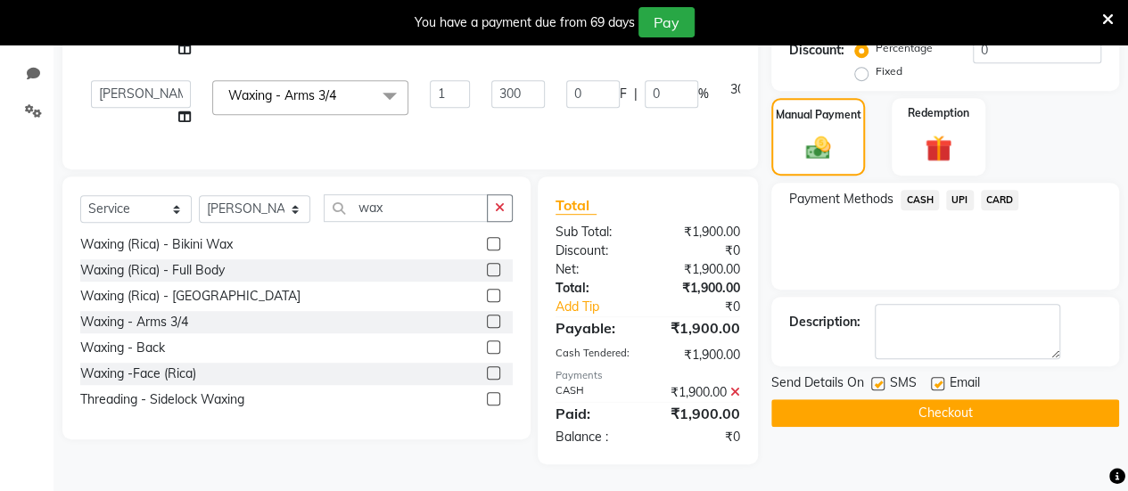
click at [881, 378] on label at bounding box center [877, 383] width 13 height 13
click at [881, 379] on input "checkbox" at bounding box center [877, 385] width 12 height 12
checkbox input "false"
click at [938, 377] on label at bounding box center [937, 383] width 13 height 13
click at [938, 379] on input "checkbox" at bounding box center [937, 385] width 12 height 12
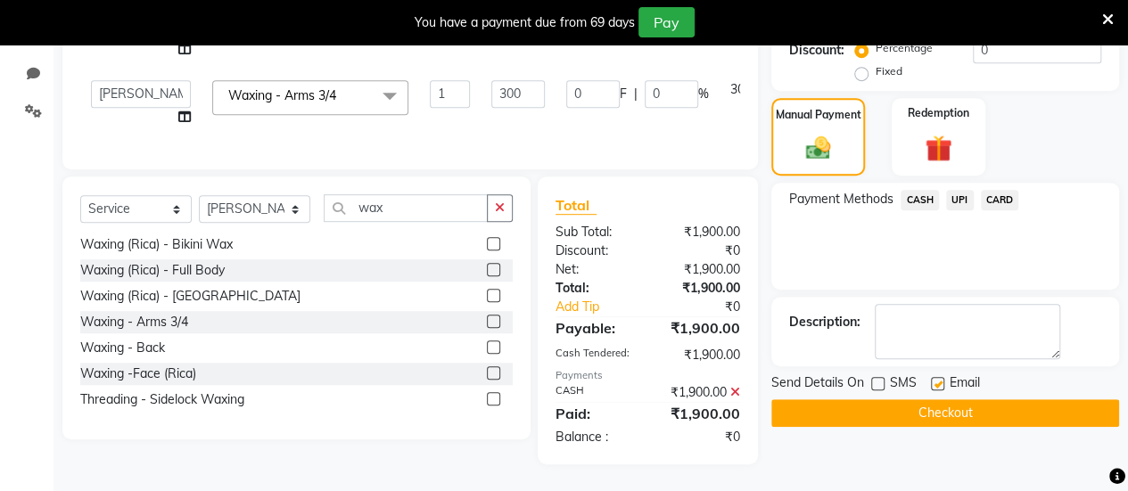
checkbox input "false"
click at [949, 403] on button "Checkout" at bounding box center [945, 413] width 348 height 28
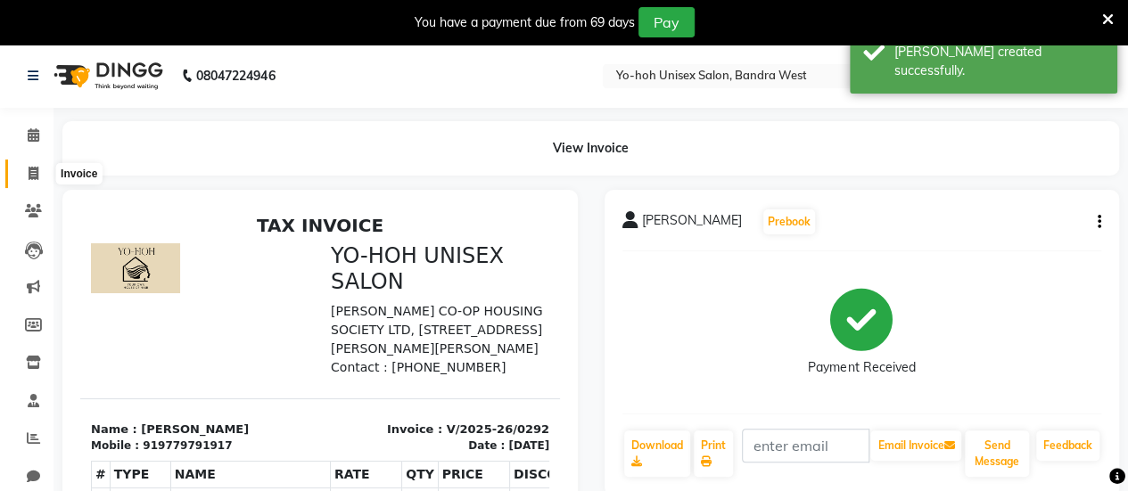
click at [31, 171] on icon at bounding box center [34, 173] width 10 height 13
select select "8364"
select select "service"
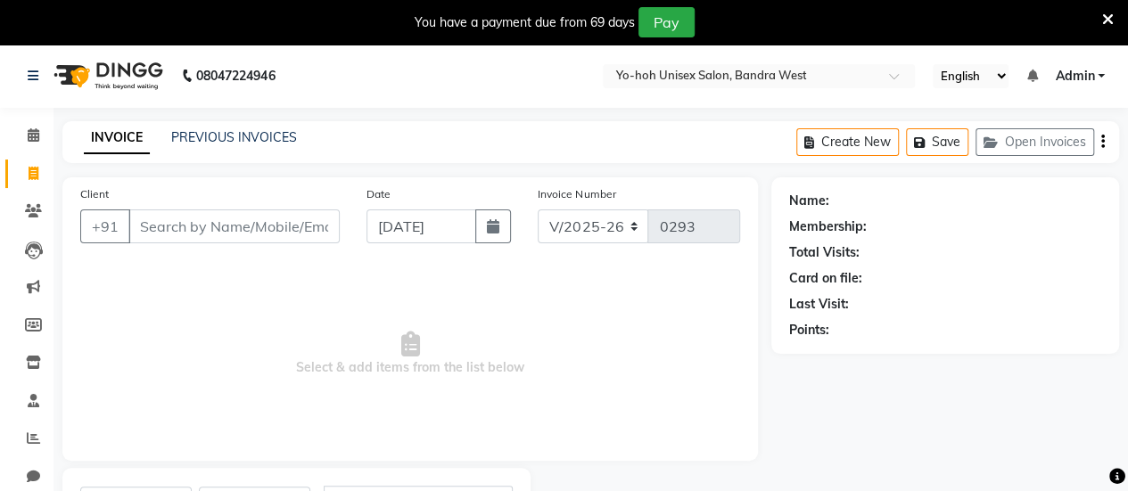
click at [1107, 12] on icon at bounding box center [1108, 20] width 12 height 16
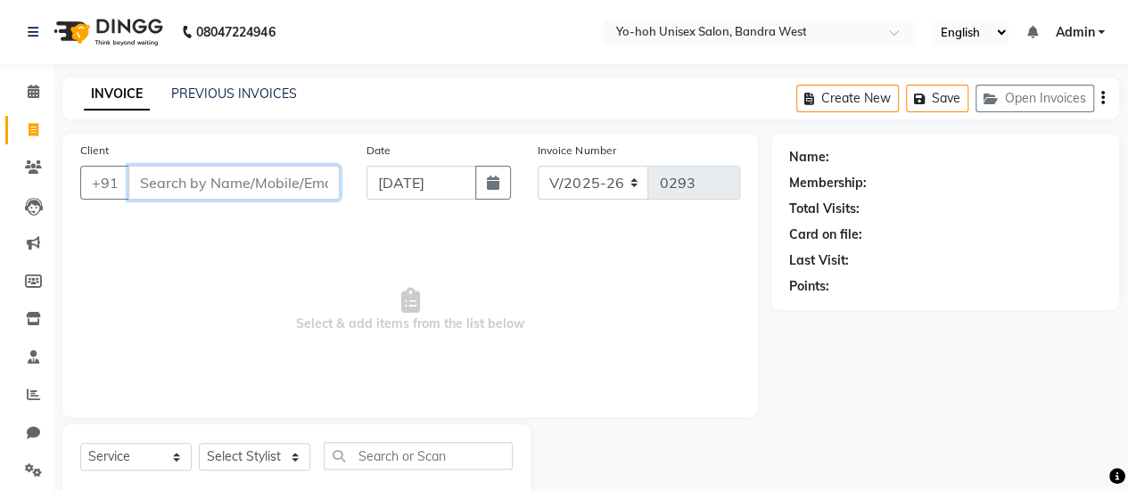
click at [281, 183] on input "Client" at bounding box center [233, 183] width 211 height 34
type input "d"
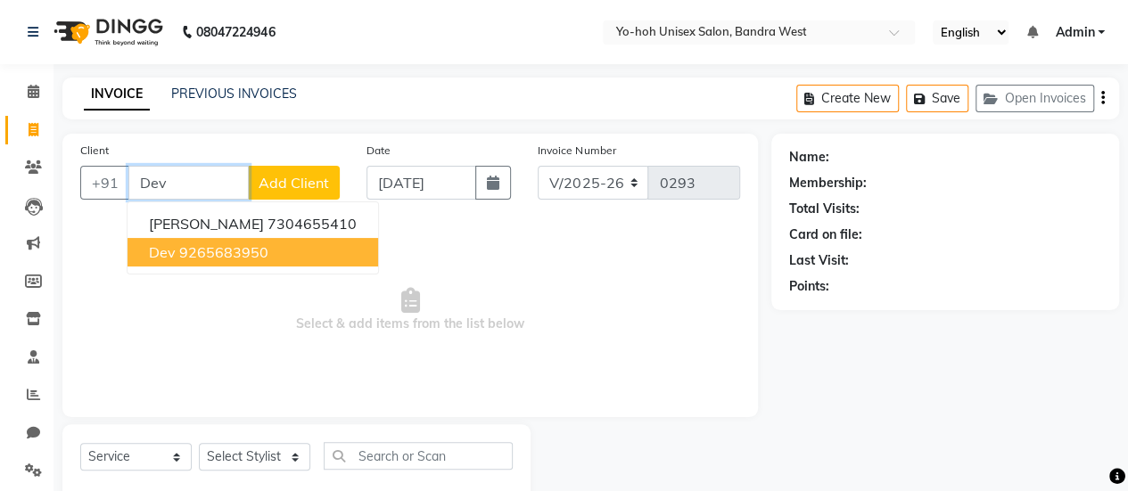
click at [265, 239] on button "Dev 9265683950" at bounding box center [252, 252] width 251 height 29
type input "9265683950"
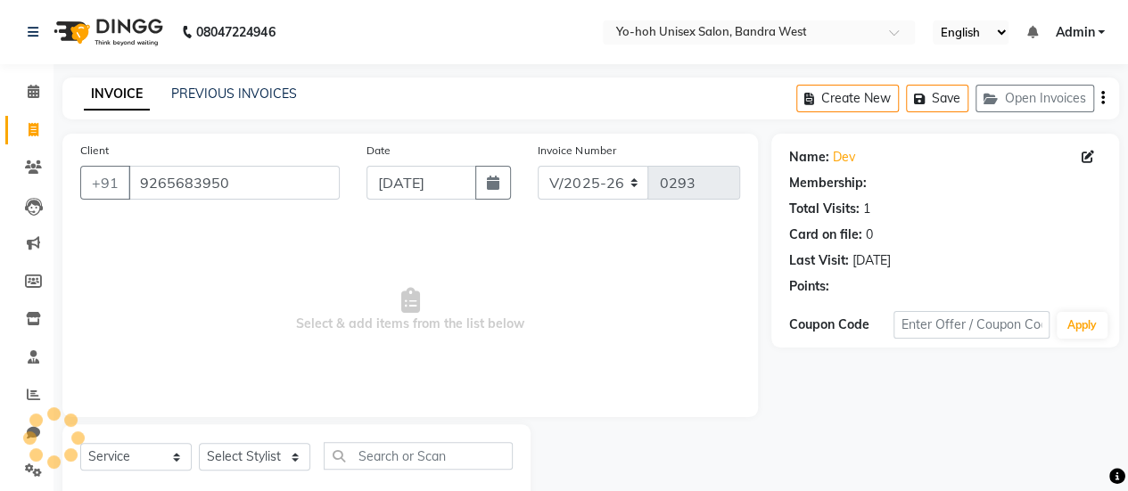
scroll to position [44, 0]
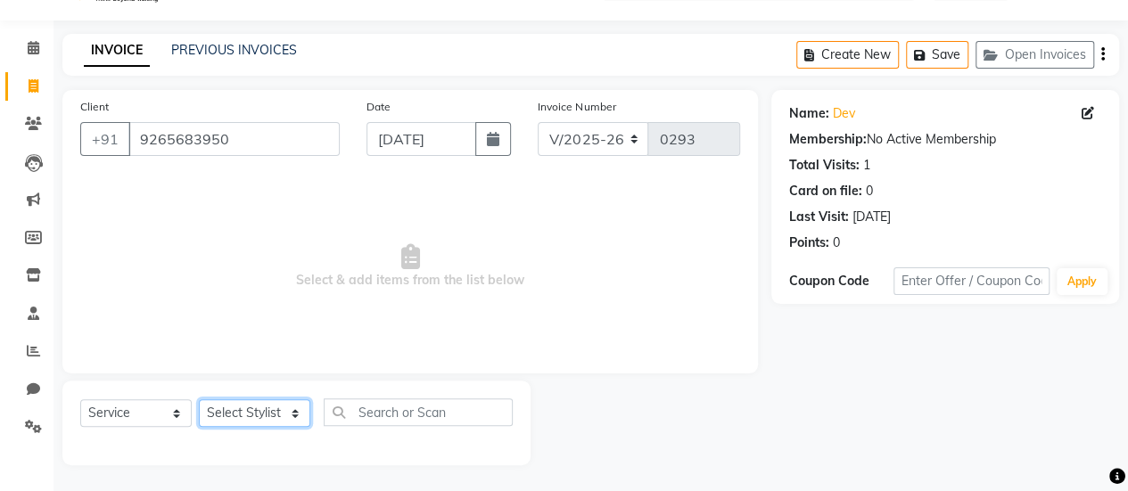
click at [296, 421] on select "Select Stylist [PERSON_NAME] [PERSON_NAME] [PERSON_NAME] ROMIKHA [PERSON_NAME] …" at bounding box center [254, 413] width 111 height 28
select select "83223"
click at [199, 399] on select "Select Stylist [PERSON_NAME] [PERSON_NAME] [PERSON_NAME] ROMIKHA [PERSON_NAME] …" at bounding box center [254, 413] width 111 height 28
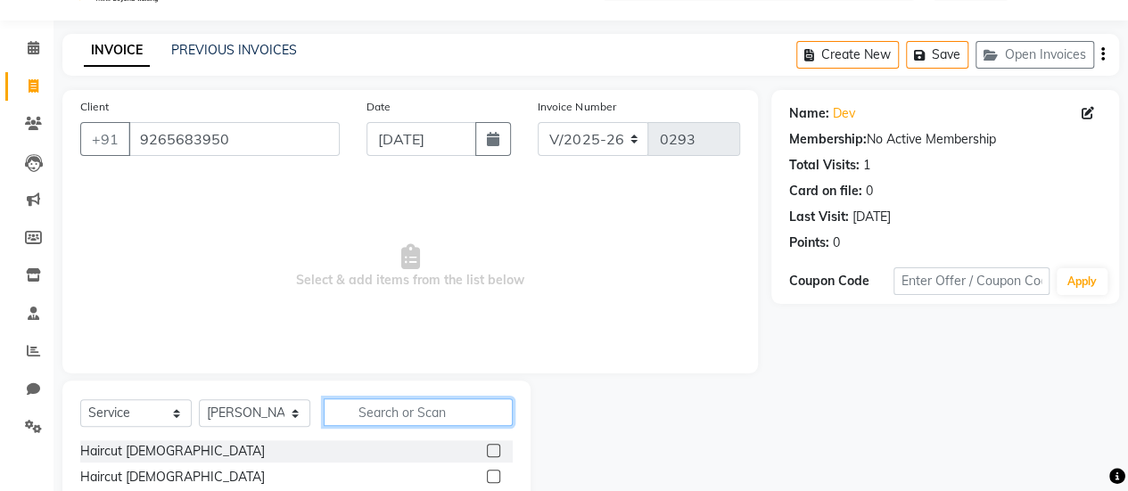
click at [489, 412] on input "text" at bounding box center [418, 413] width 189 height 28
type input "sha"
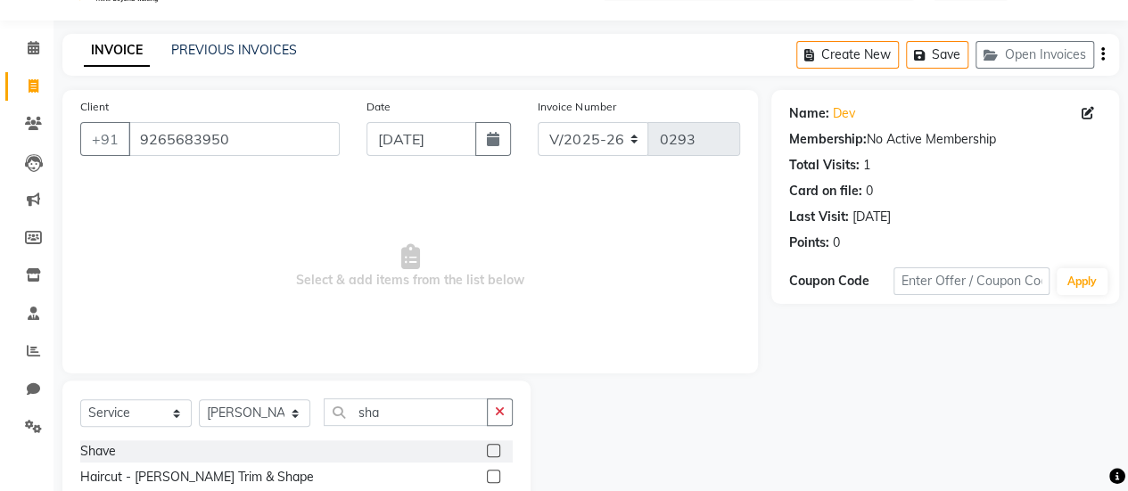
click at [490, 452] on label at bounding box center [493, 450] width 13 height 13
click at [490, 452] on input "checkbox" at bounding box center [493, 452] width 12 height 12
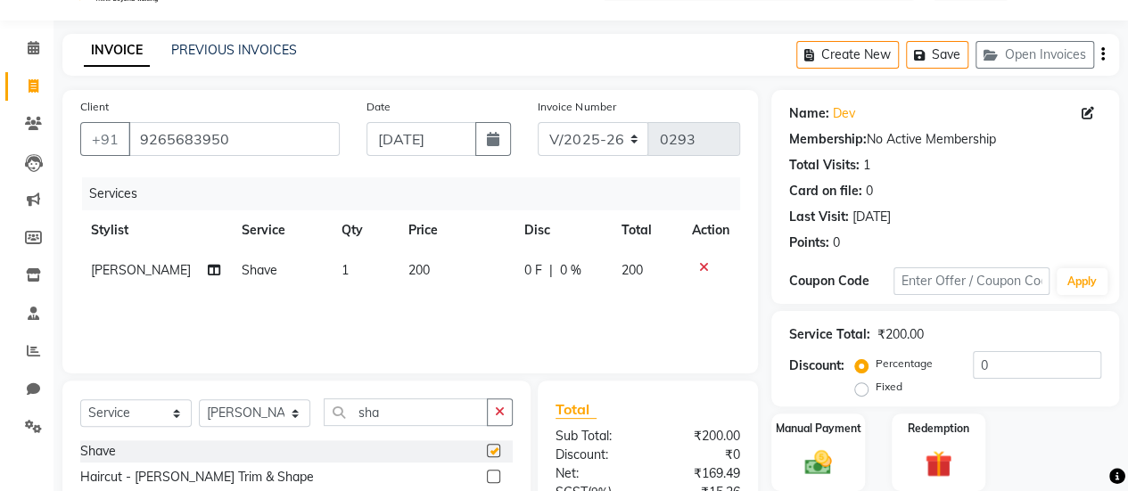
checkbox input "false"
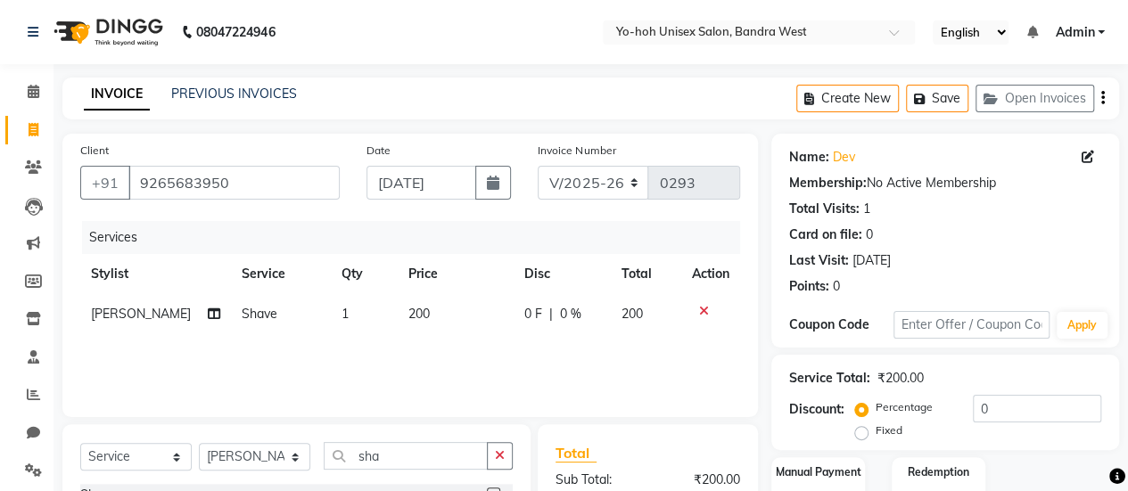
click at [1104, 98] on icon "button" at bounding box center [1103, 98] width 4 height 1
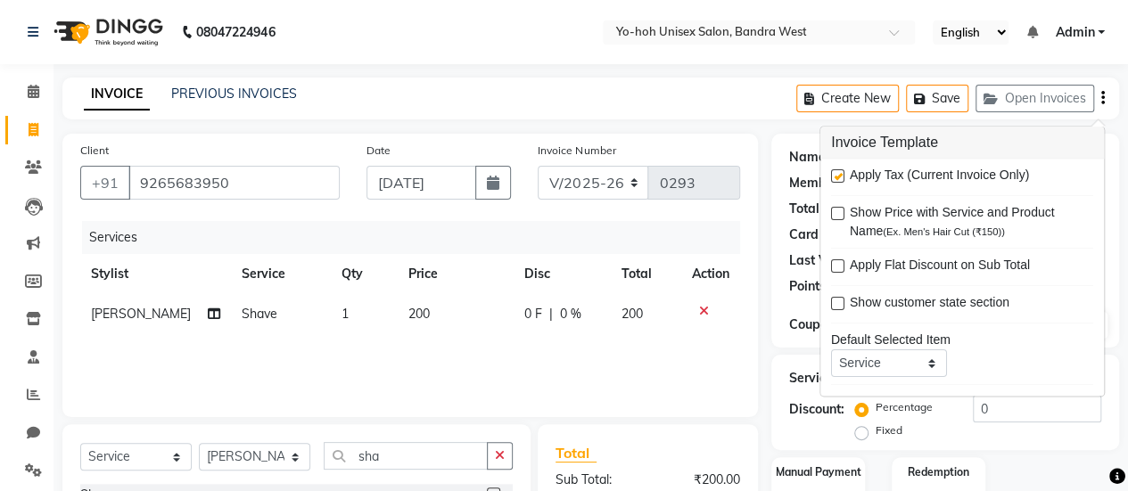
click at [837, 174] on label at bounding box center [837, 176] width 13 height 13
click at [837, 174] on input "checkbox" at bounding box center [837, 178] width 12 height 12
checkbox input "false"
click at [728, 104] on div "INVOICE PREVIOUS INVOICES Create New Save Open Invoices" at bounding box center [590, 99] width 1057 height 42
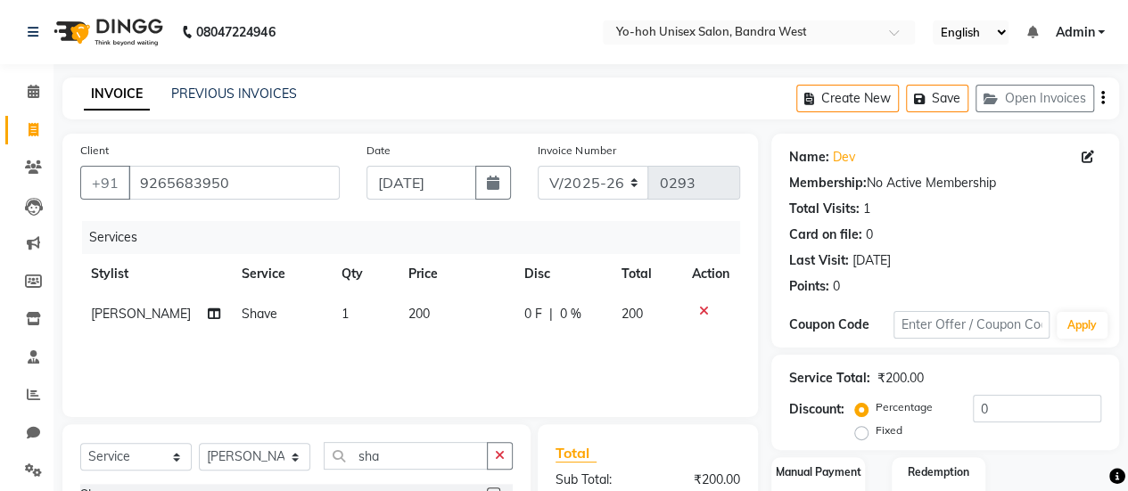
scroll to position [183, 0]
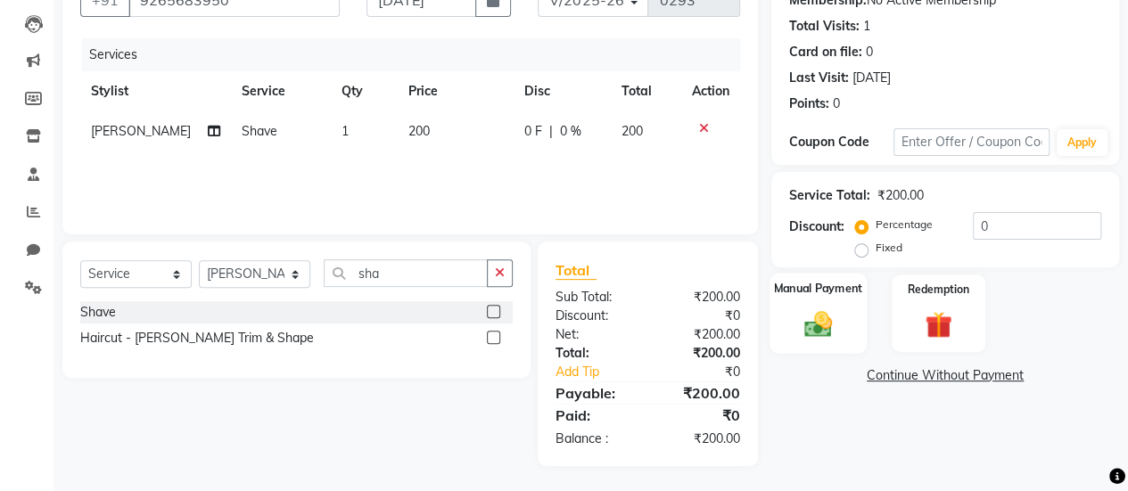
click at [819, 328] on img at bounding box center [817, 324] width 45 height 32
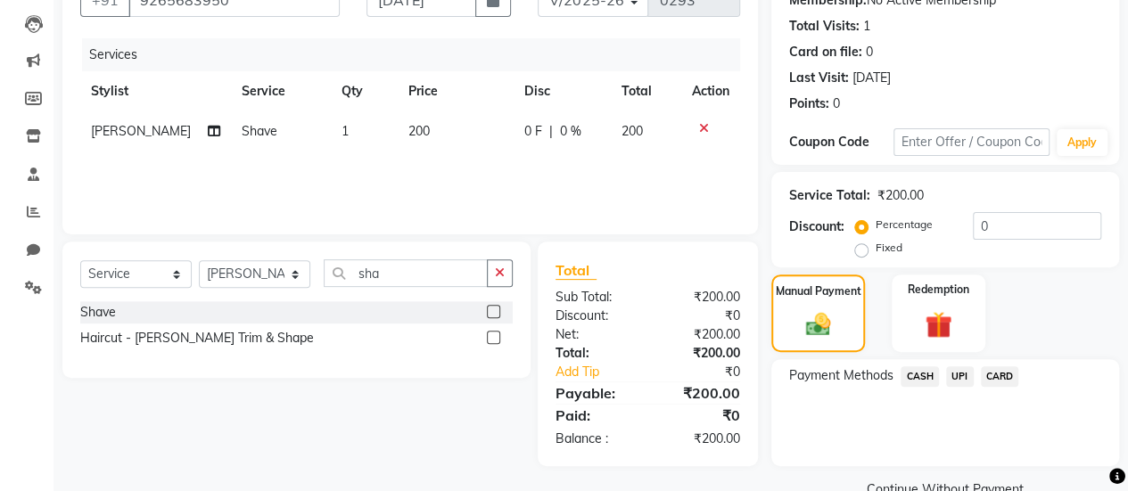
click at [965, 382] on span "UPI" at bounding box center [960, 376] width 28 height 21
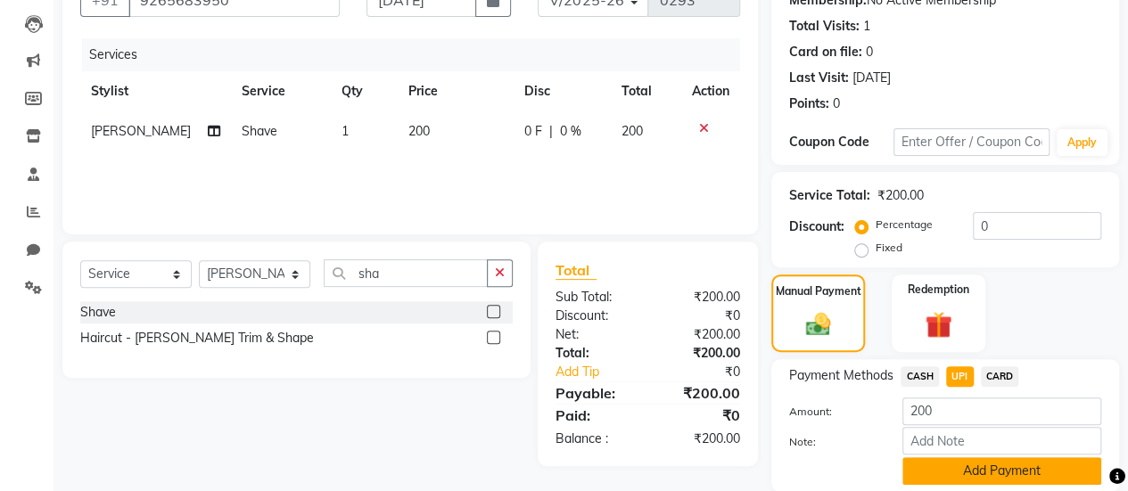
click at [946, 468] on button "Add Payment" at bounding box center [1001, 471] width 199 height 28
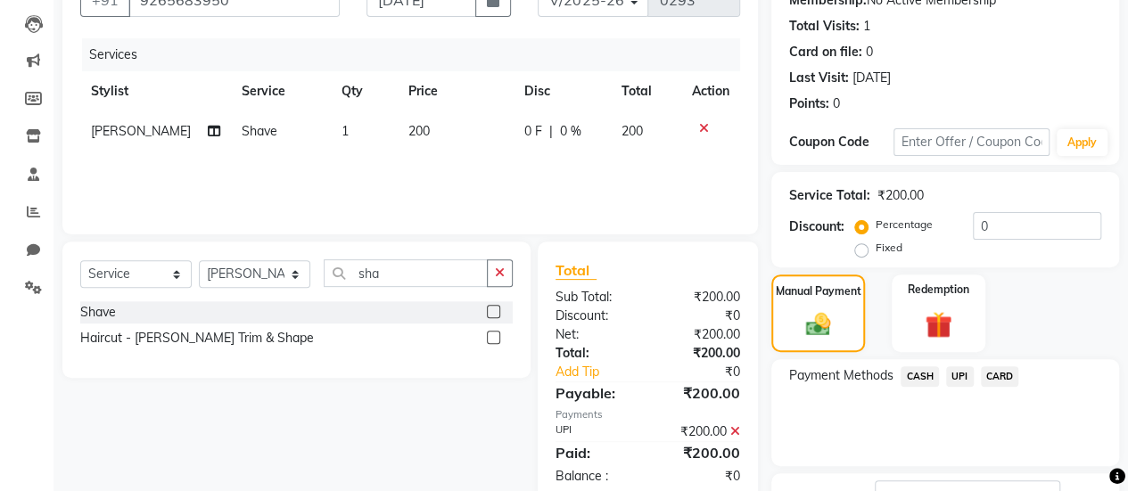
scroll to position [319, 0]
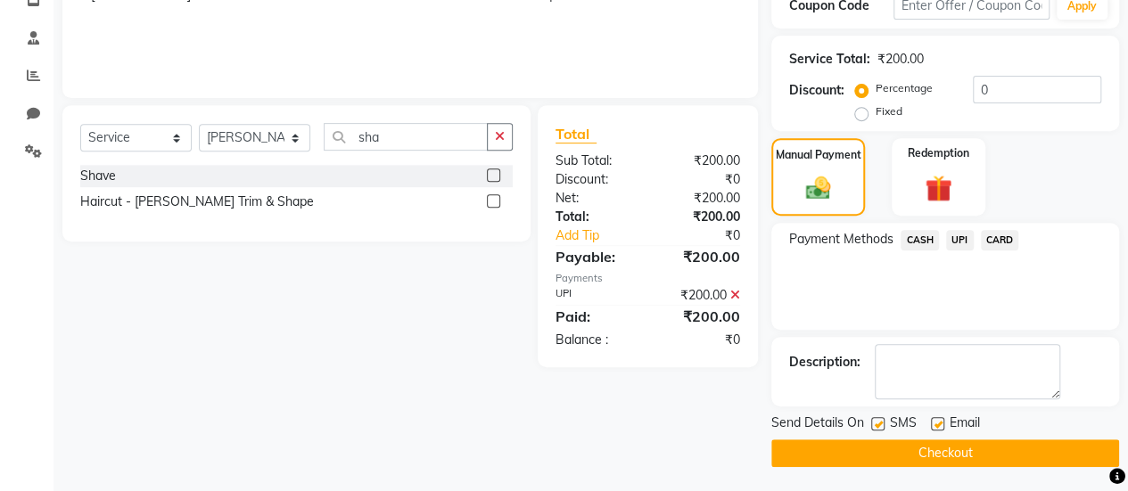
click at [882, 424] on label at bounding box center [877, 423] width 13 height 13
click at [882, 424] on input "checkbox" at bounding box center [877, 425] width 12 height 12
checkbox input "false"
click at [939, 423] on label at bounding box center [937, 423] width 13 height 13
click at [939, 423] on input "checkbox" at bounding box center [937, 425] width 12 height 12
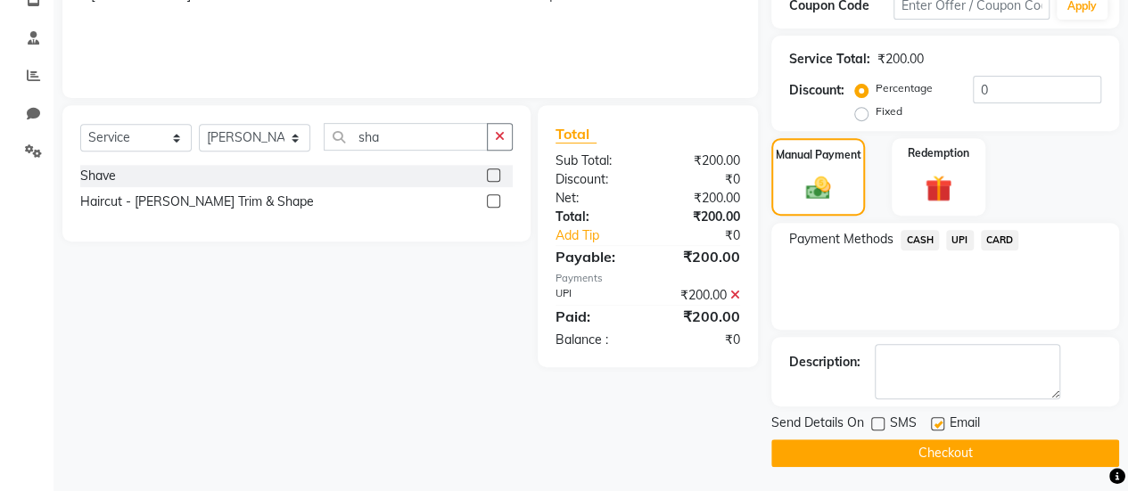
checkbox input "false"
click at [925, 457] on button "Checkout" at bounding box center [945, 454] width 348 height 28
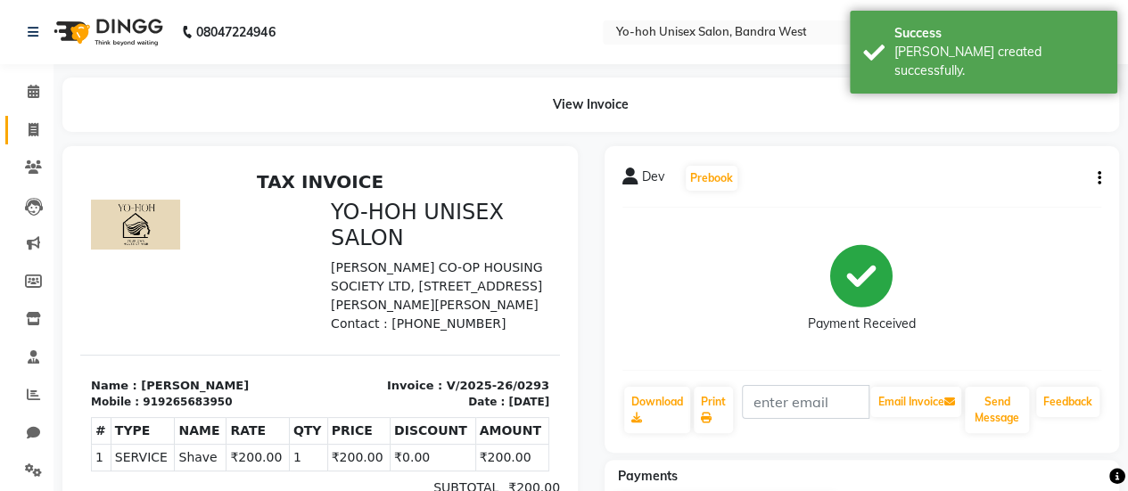
click at [33, 119] on link "Invoice" at bounding box center [26, 130] width 43 height 29
select select "8364"
select select "service"
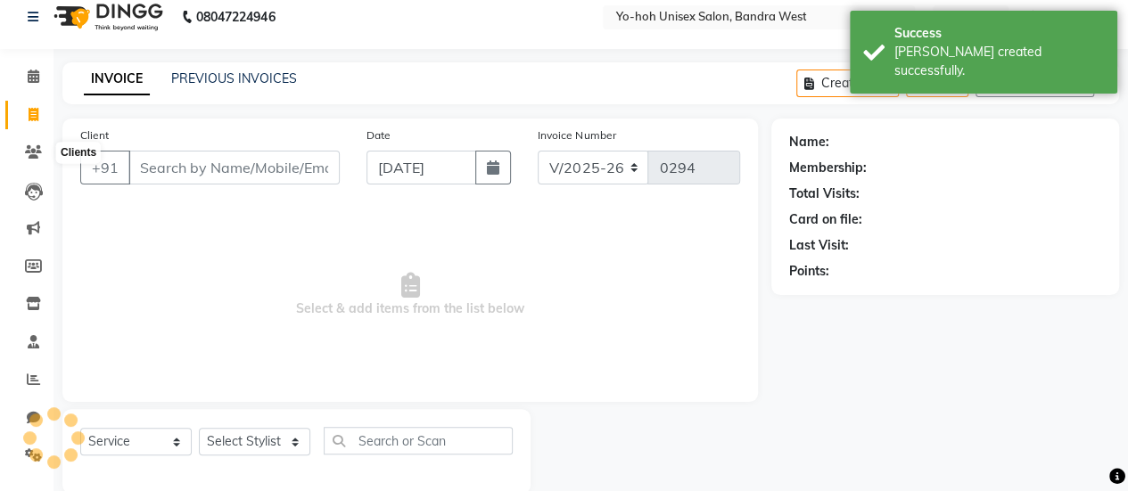
scroll to position [44, 0]
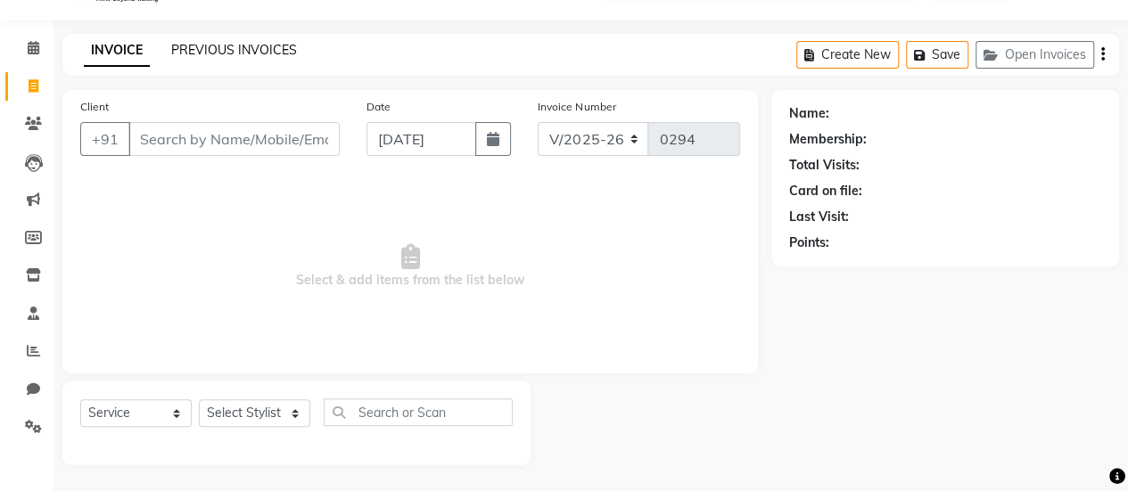
click at [235, 44] on link "PREVIOUS INVOICES" at bounding box center [234, 50] width 126 height 16
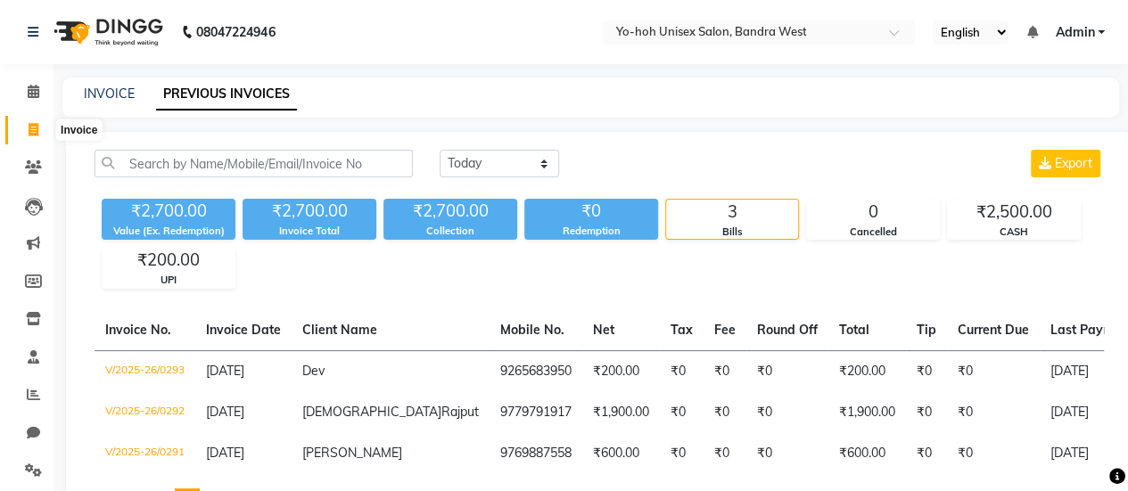
click at [30, 133] on icon at bounding box center [34, 129] width 10 height 13
select select "service"
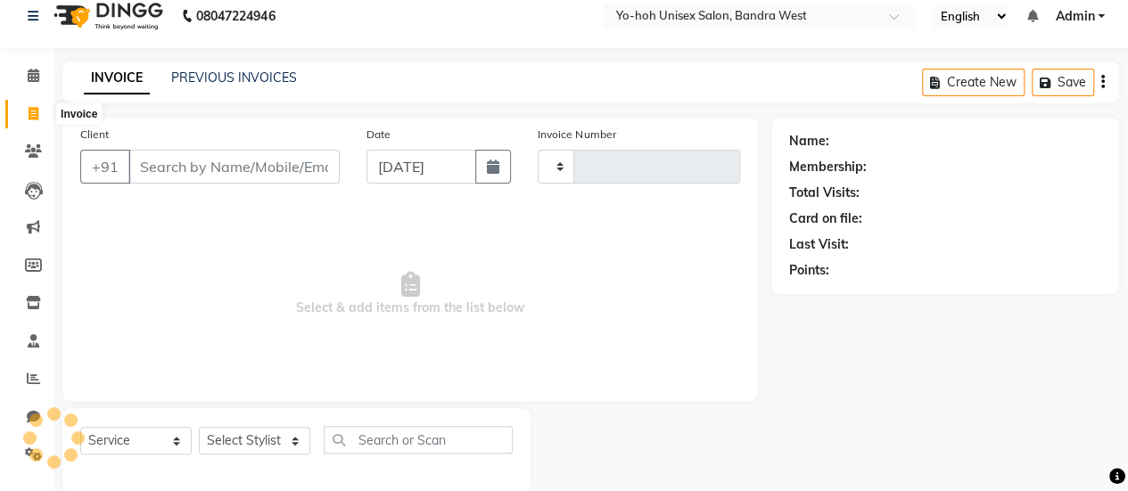
type input "0294"
select select "8364"
